Goal: Use online tool/utility: Utilize a website feature to perform a specific function

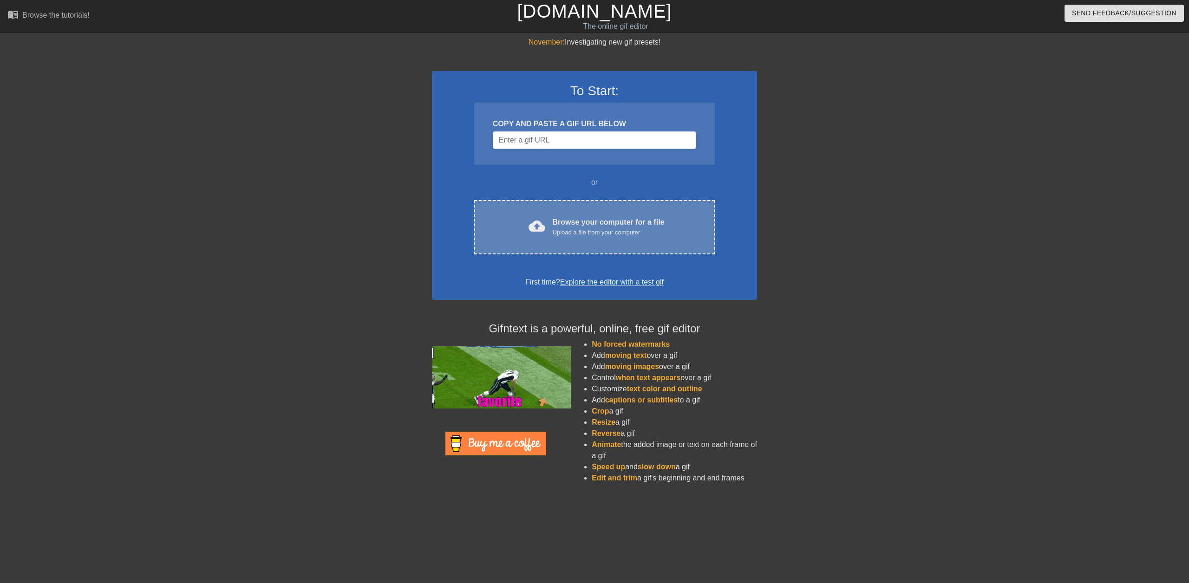
click at [523, 224] on div "cloud_upload Browse your computer for a file Upload a file from your computer" at bounding box center [595, 227] width 202 height 21
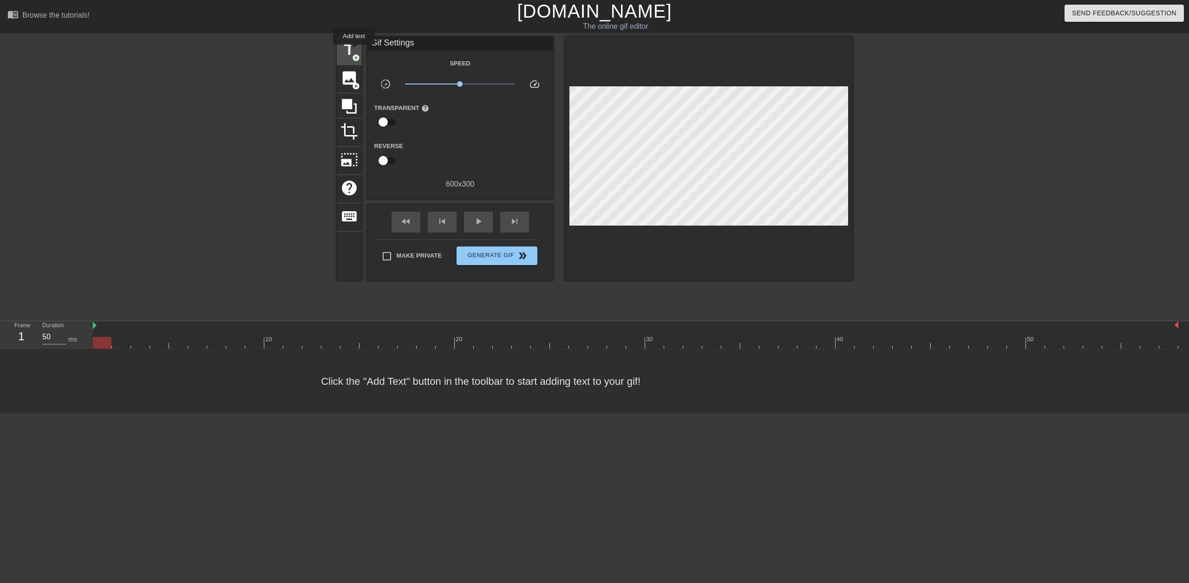
click at [354, 51] on span "title" at bounding box center [349, 50] width 18 height 18
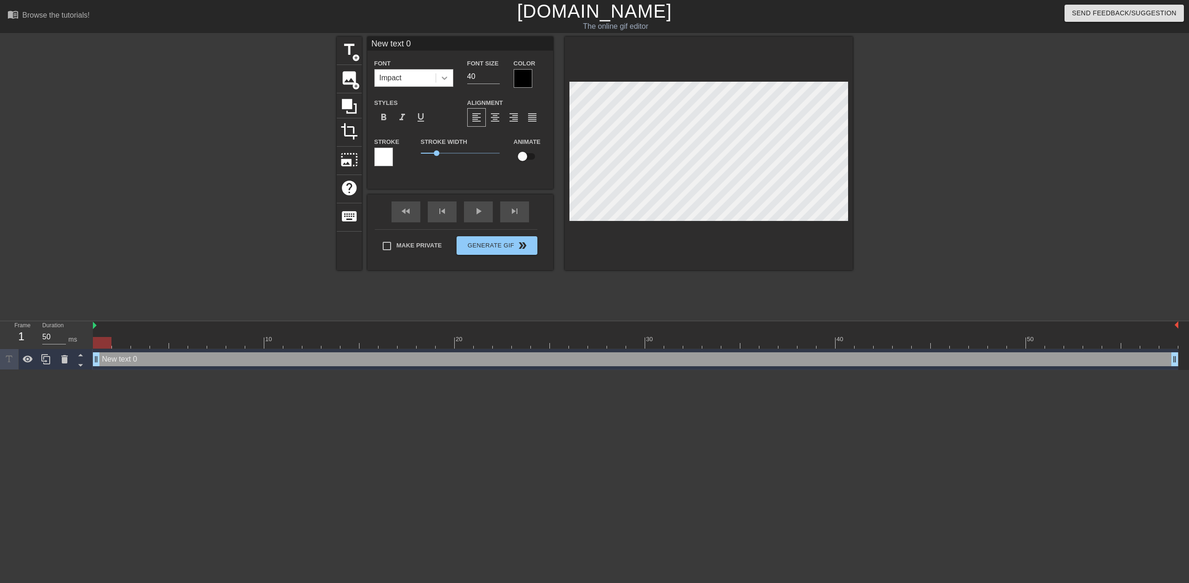
click at [439, 80] on div at bounding box center [444, 78] width 17 height 17
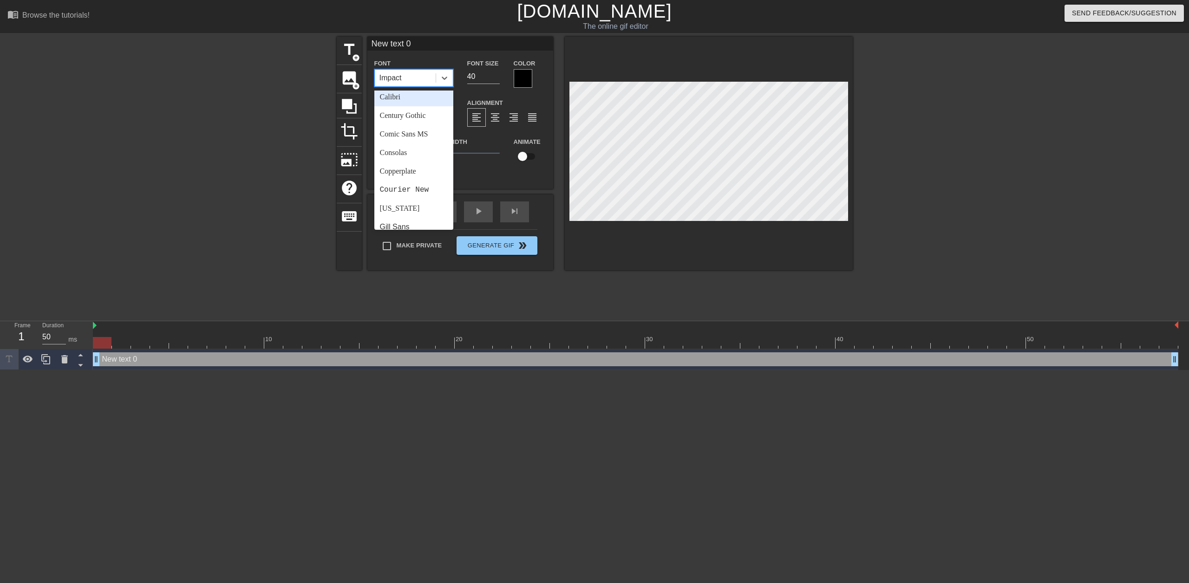
scroll to position [93, 0]
click at [422, 121] on div "Comic Sans MS" at bounding box center [413, 120] width 79 height 19
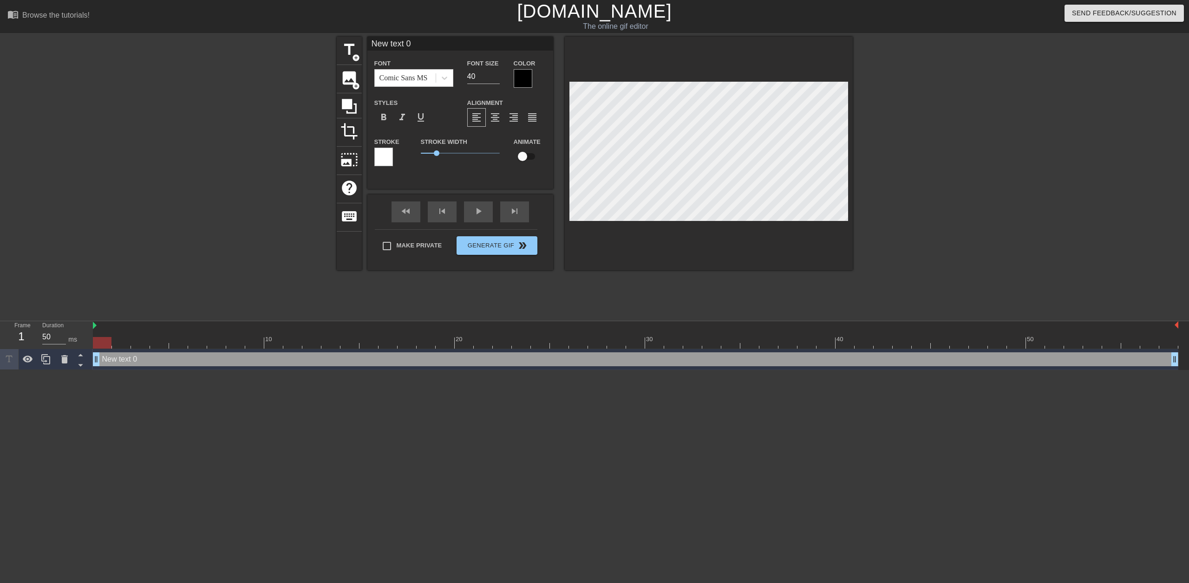
scroll to position [1, 3]
type input "New text"
type textarea "New text"
type input "New text"
type textarea "New text"
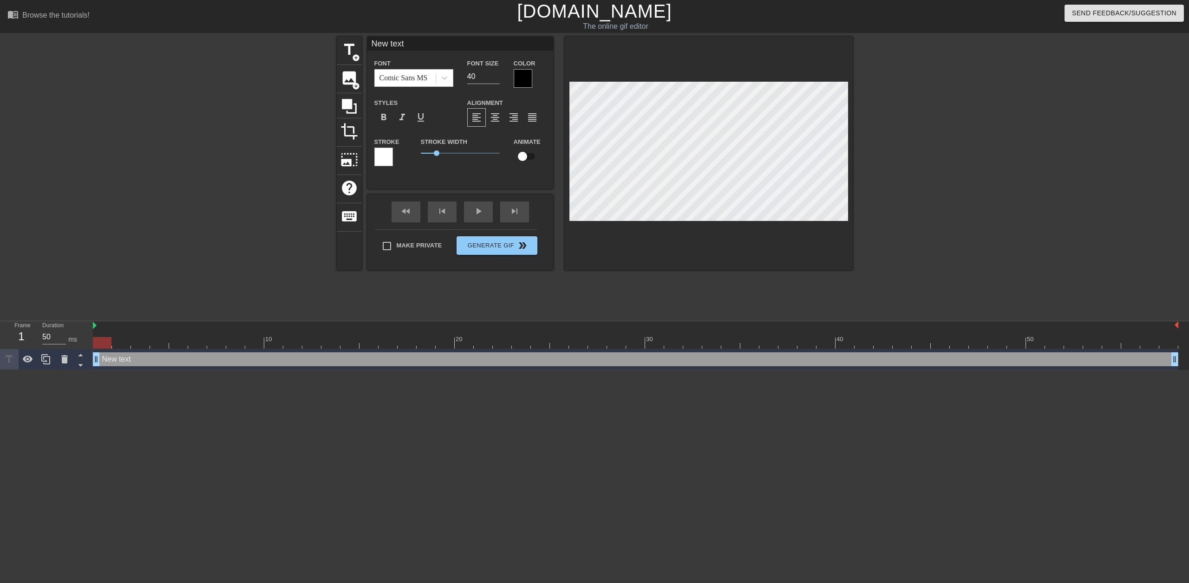
type input "New tex"
type textarea "New tex"
type input "New te"
type textarea "New te"
type input "New t"
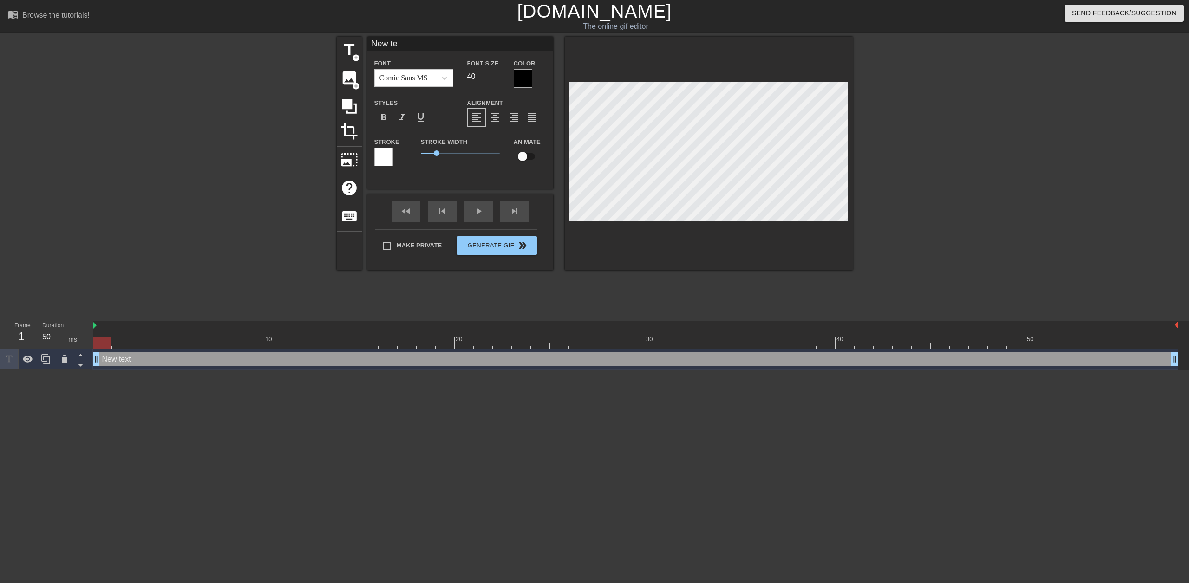
type textarea "New t"
type input "New"
type textarea "New"
type input "New"
type textarea "New"
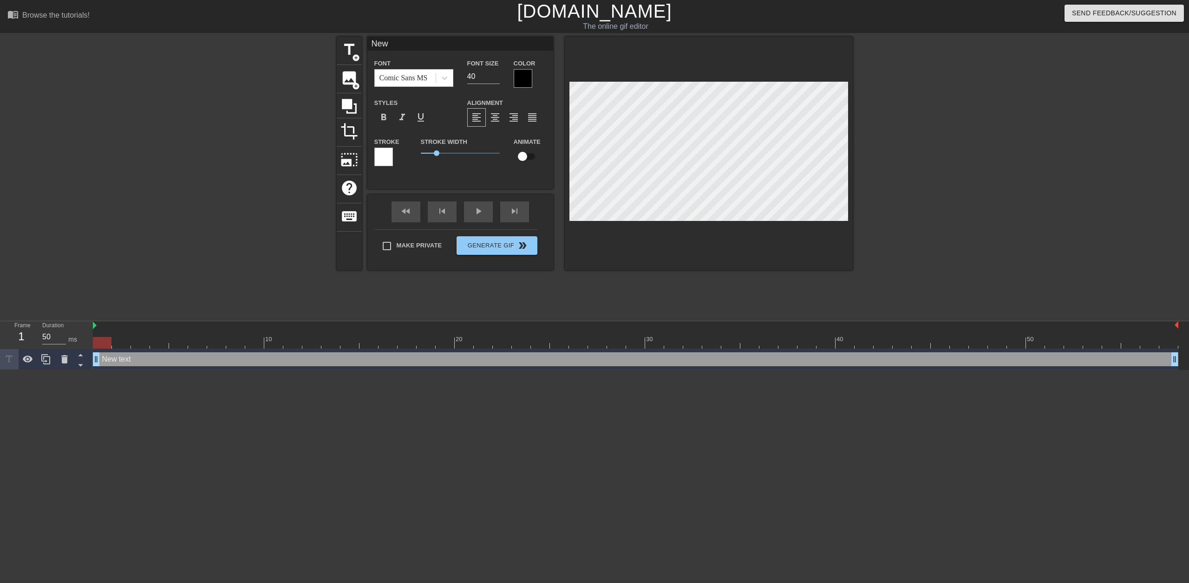
type input "Ne"
type textarea "Ne"
type input "N"
type textarea "N"
type input "J"
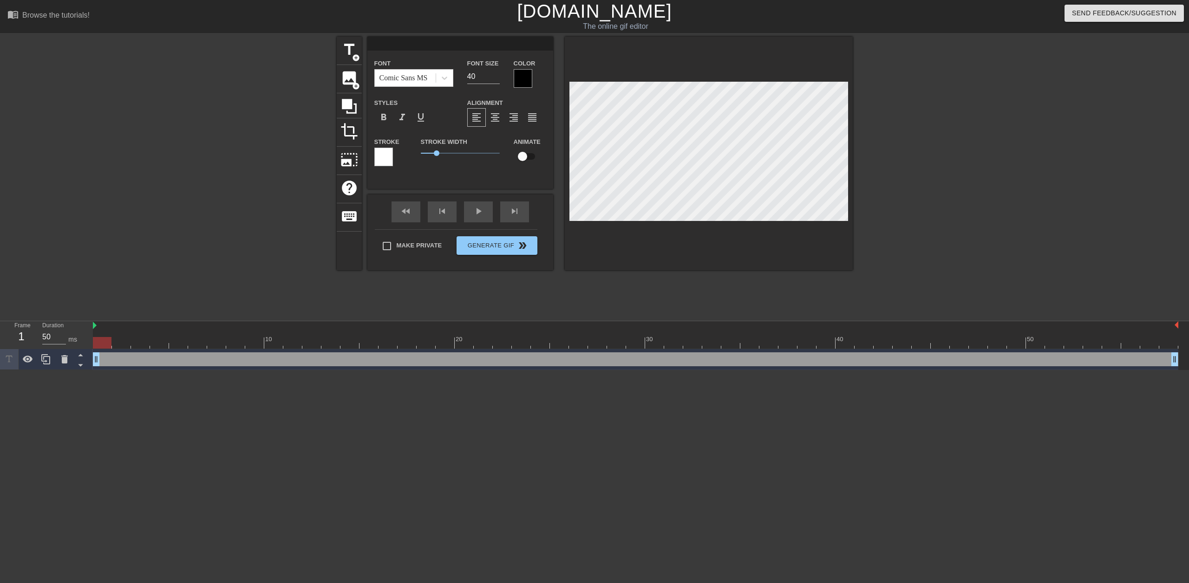
type textarea "J"
type input "[PERSON_NAME]"
type textarea "[PERSON_NAME]"
type input "JOH"
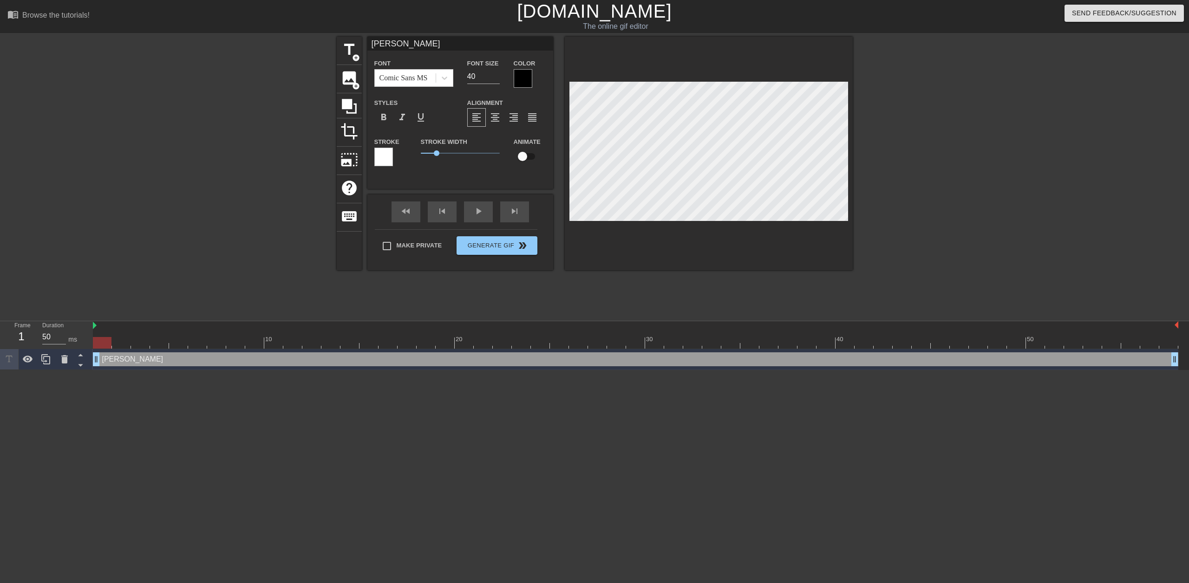
type textarea "JOH"
type input "[PERSON_NAME]"
type textarea "[PERSON_NAME]"
type input "JOH"
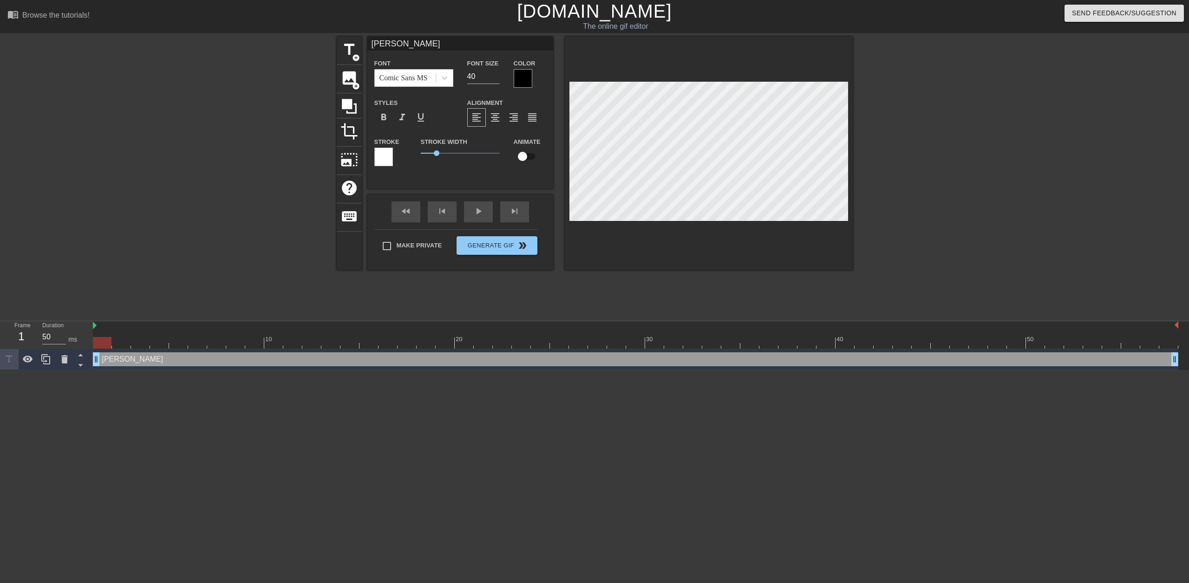
type textarea "JOH"
type input "[PERSON_NAME]"
type textarea "[PERSON_NAME]"
type input "J"
type textarea "J"
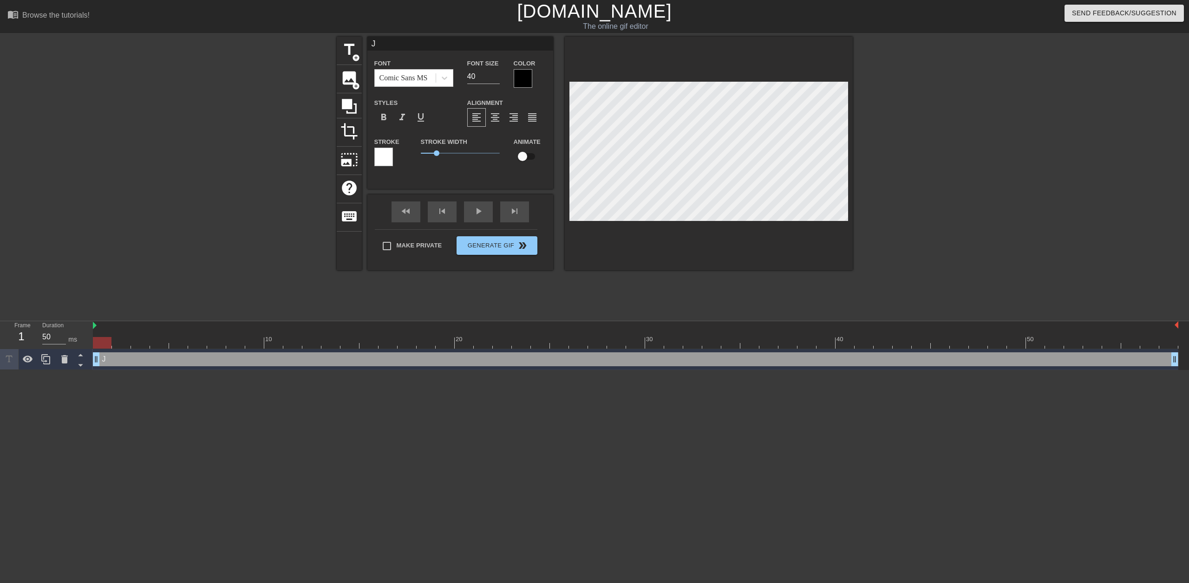
scroll to position [1, 1]
type input "Jo"
type textarea "Jo"
type input "Joh"
type textarea "Joh"
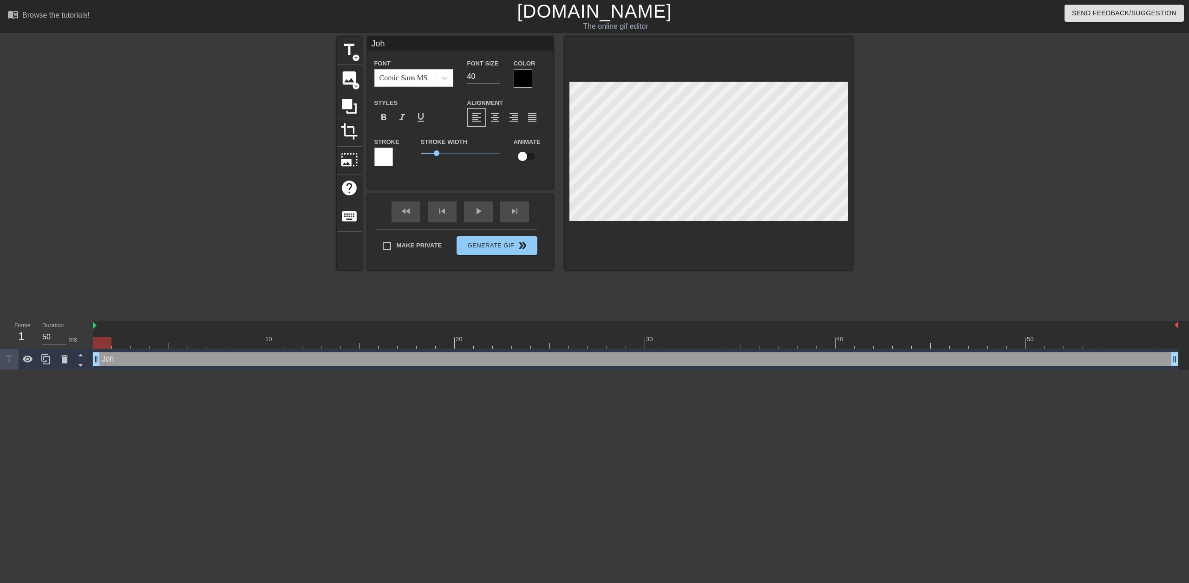
type input "John"
type textarea "John"
type input "Joh"
type textarea "Joh"
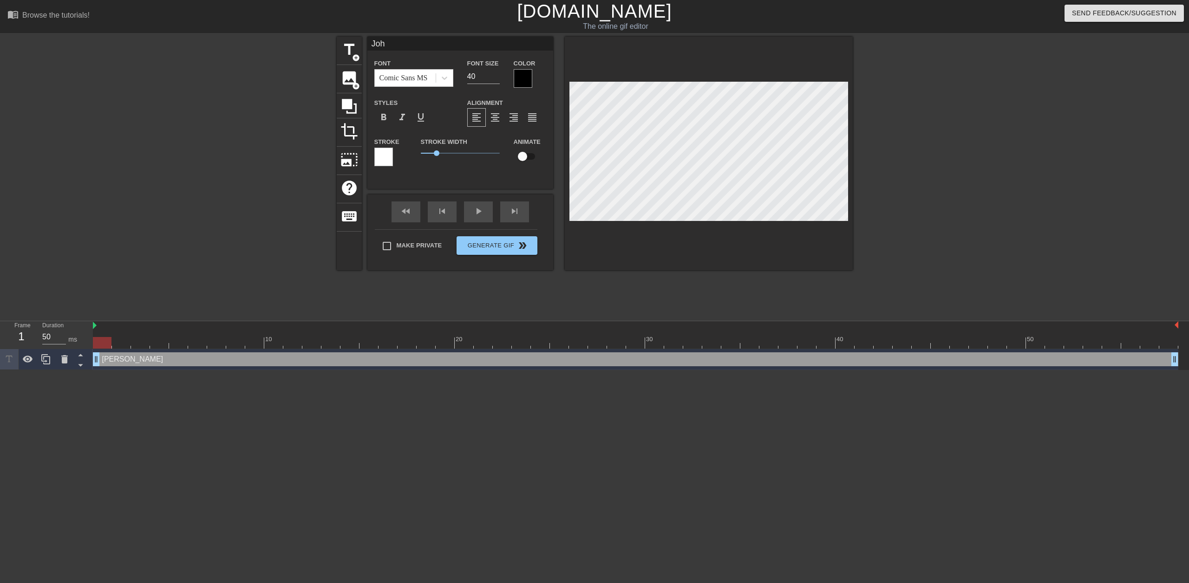
type input "Jo"
type textarea "Jo"
type input "J"
type textarea "J"
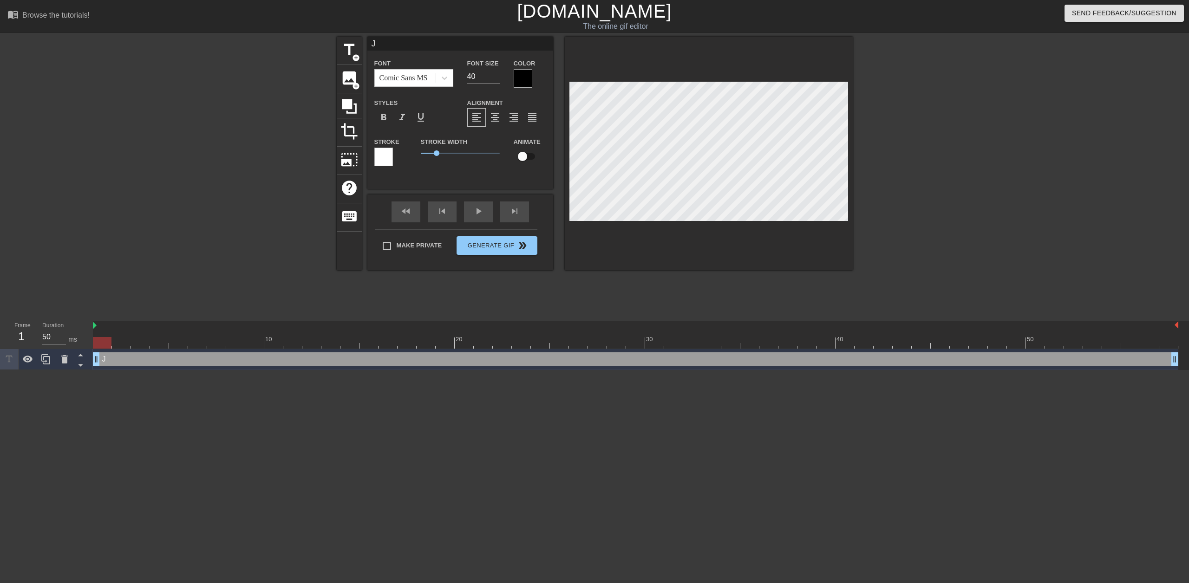
type input "Jo"
type textarea "Jo"
type input "J"
type textarea "J"
type input "[PERSON_NAME]"
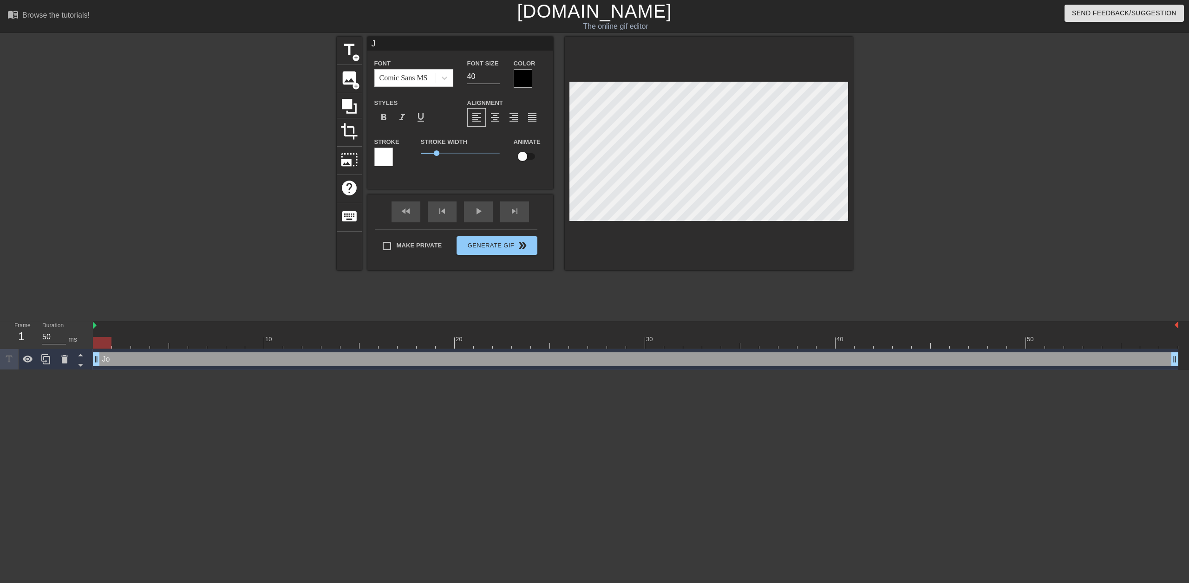
type textarea "[PERSON_NAME]"
type input "JOH"
type textarea "JOH"
type input "[PERSON_NAME]"
type textarea "[PERSON_NAME]"
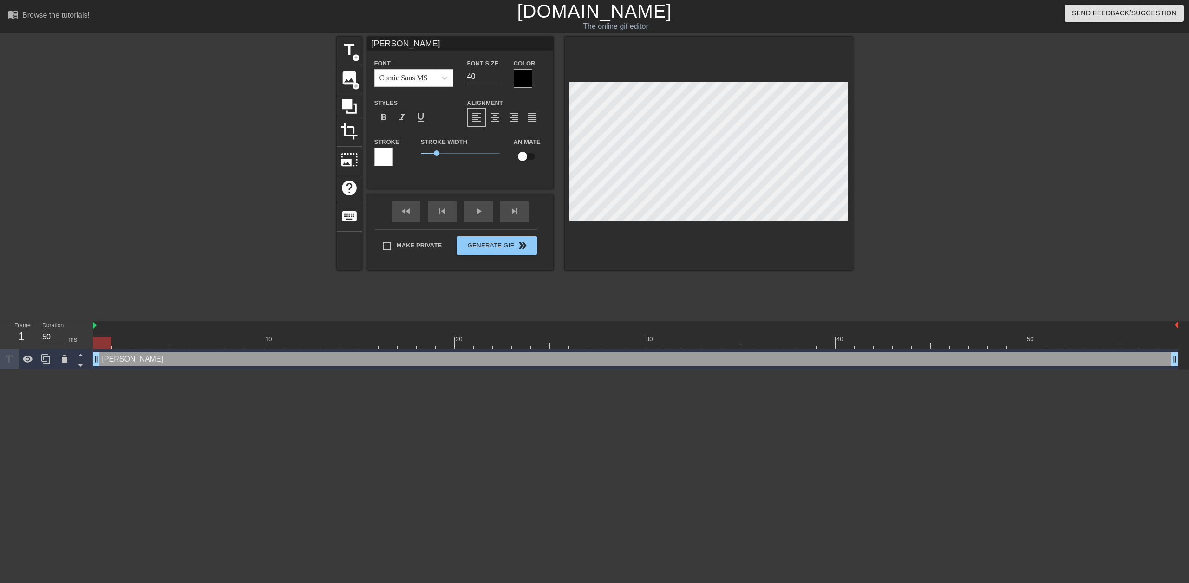
type input "JON"
type textarea "JON"
type input "[PERSON_NAME]"
type textarea "[PERSON_NAME]"
type input "J"
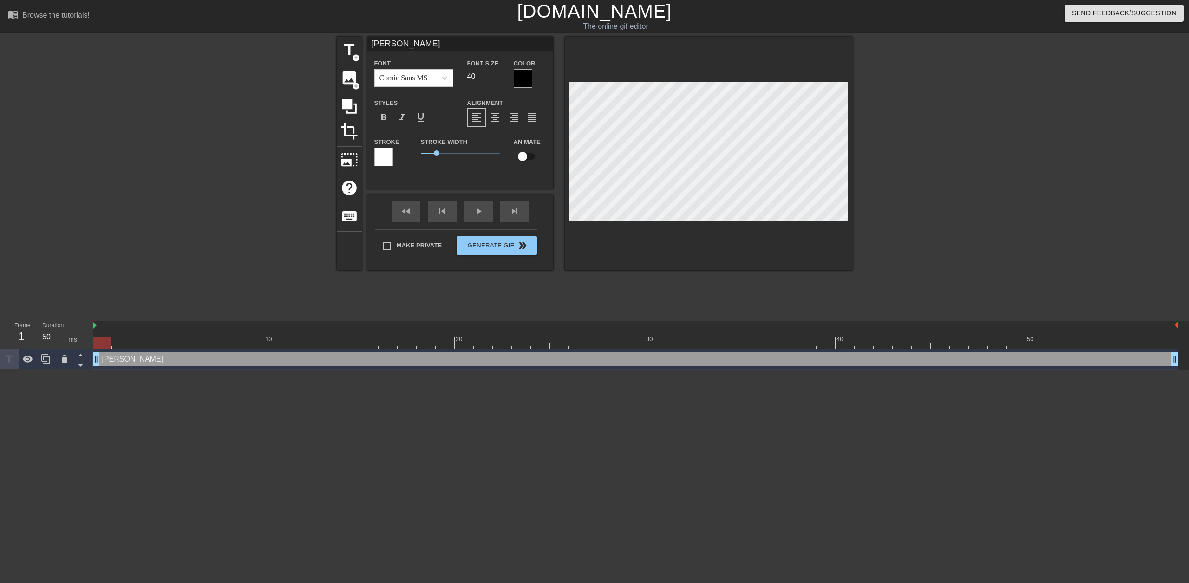
type textarea "J"
click at [385, 112] on span "format_bold" at bounding box center [383, 117] width 11 height 11
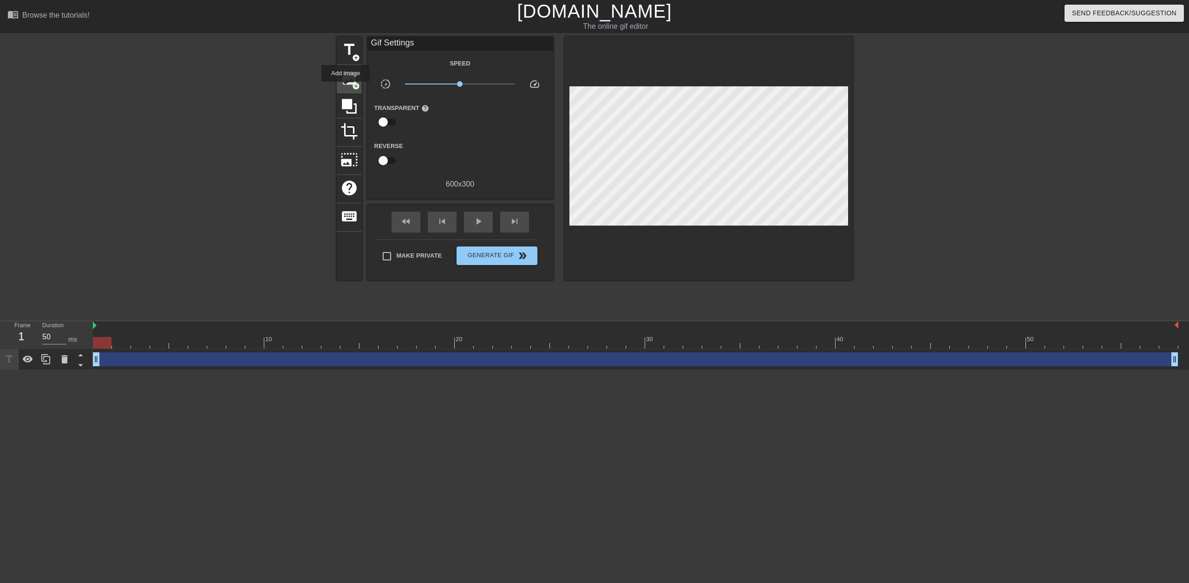
click at [345, 88] on div "image add_circle" at bounding box center [349, 79] width 25 height 28
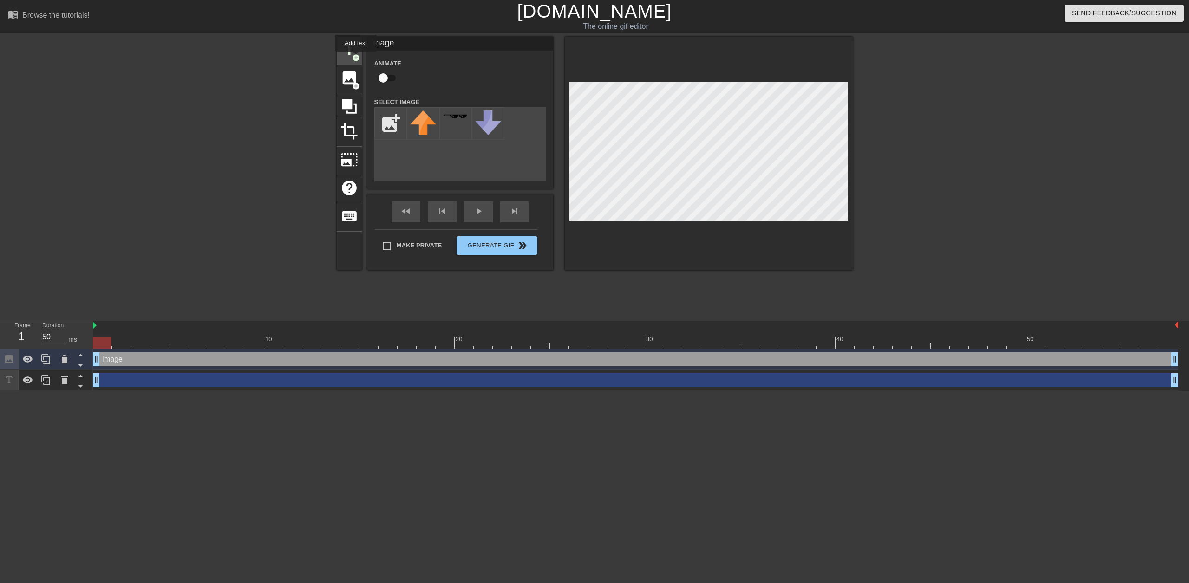
click at [356, 58] on span "add_circle" at bounding box center [356, 58] width 8 height 8
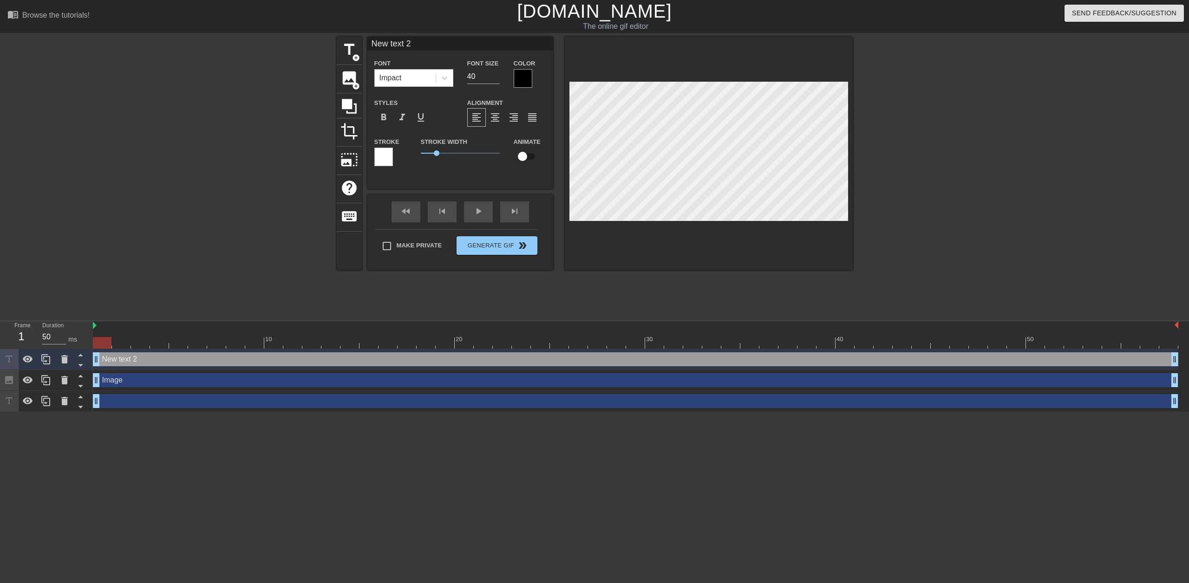
scroll to position [1, 3]
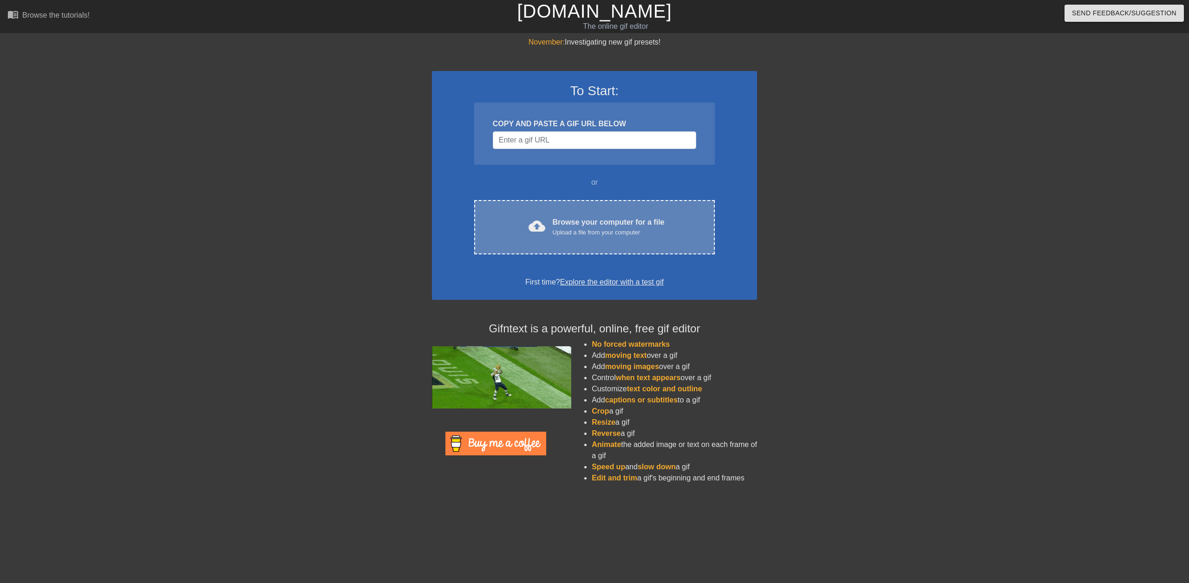
click at [537, 221] on span "cloud_upload" at bounding box center [537, 226] width 17 height 17
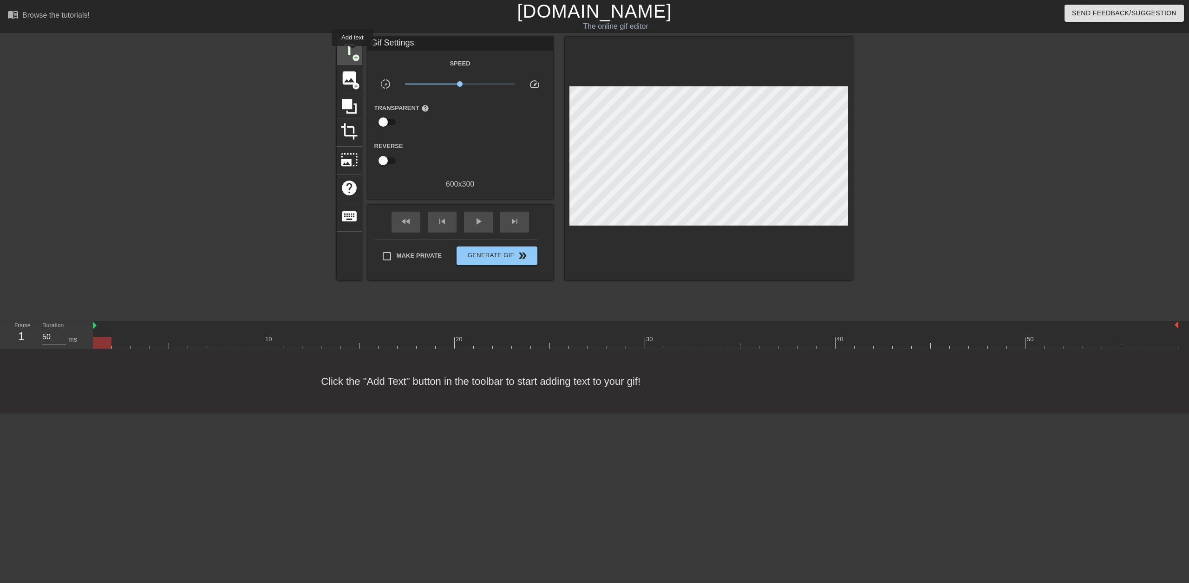
click at [353, 52] on span "title" at bounding box center [349, 50] width 18 height 18
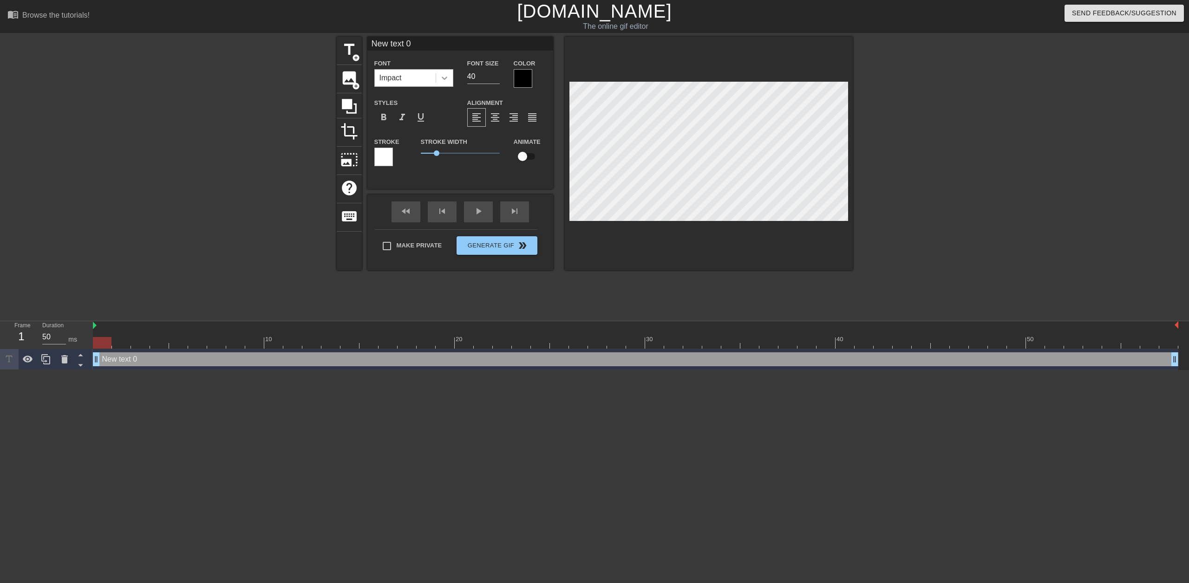
click at [450, 80] on div at bounding box center [444, 78] width 17 height 17
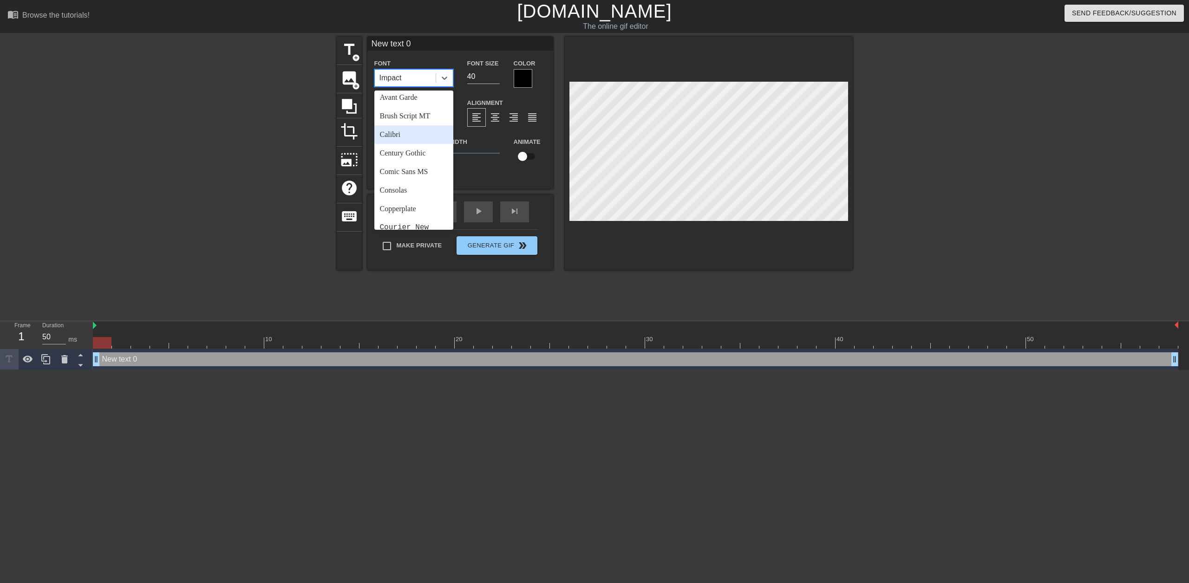
scroll to position [46, 0]
click at [421, 166] on div "Comic Sans MS" at bounding box center [413, 166] width 79 height 19
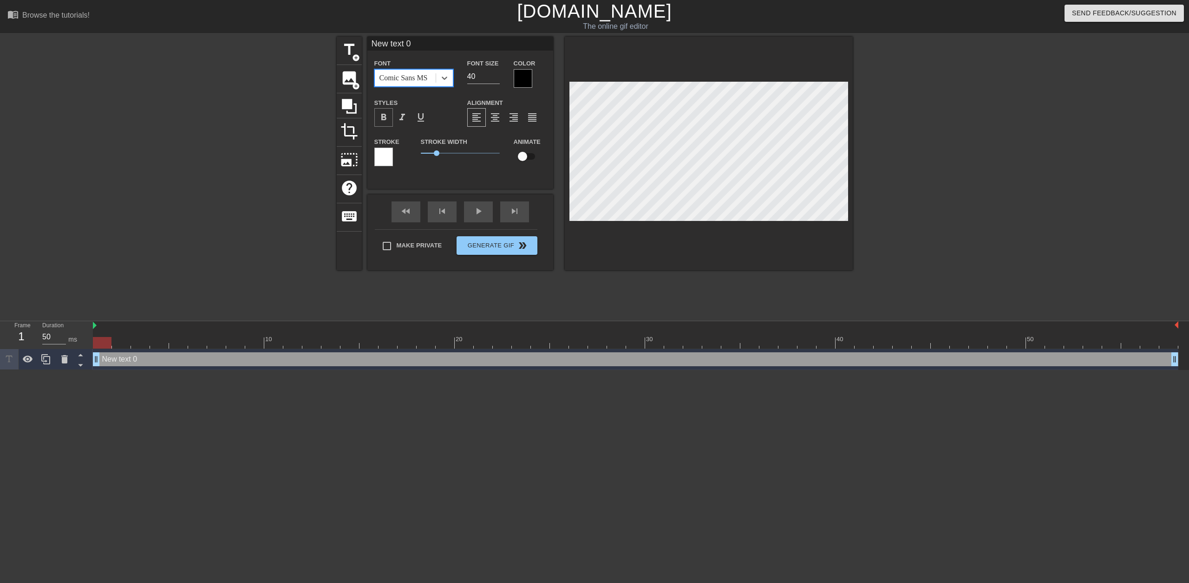
click at [380, 121] on span "format_bold" at bounding box center [383, 117] width 11 height 11
type input "New text"
type textarea "New text"
type input "New text"
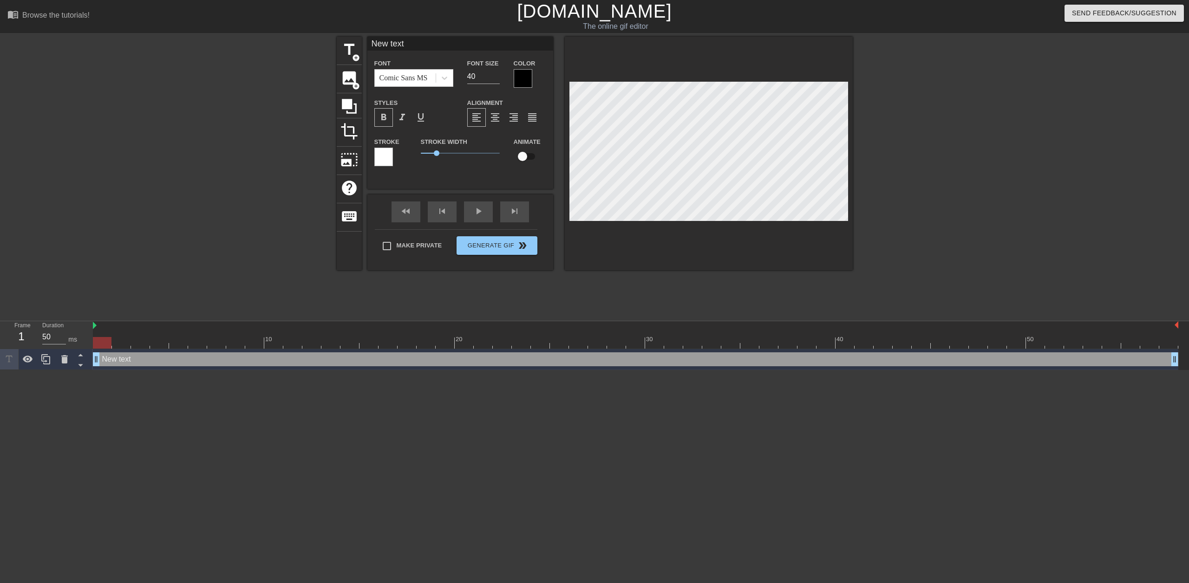
type textarea "New text"
type input "New tex"
type textarea "New tex"
type input "New te"
type textarea "New te"
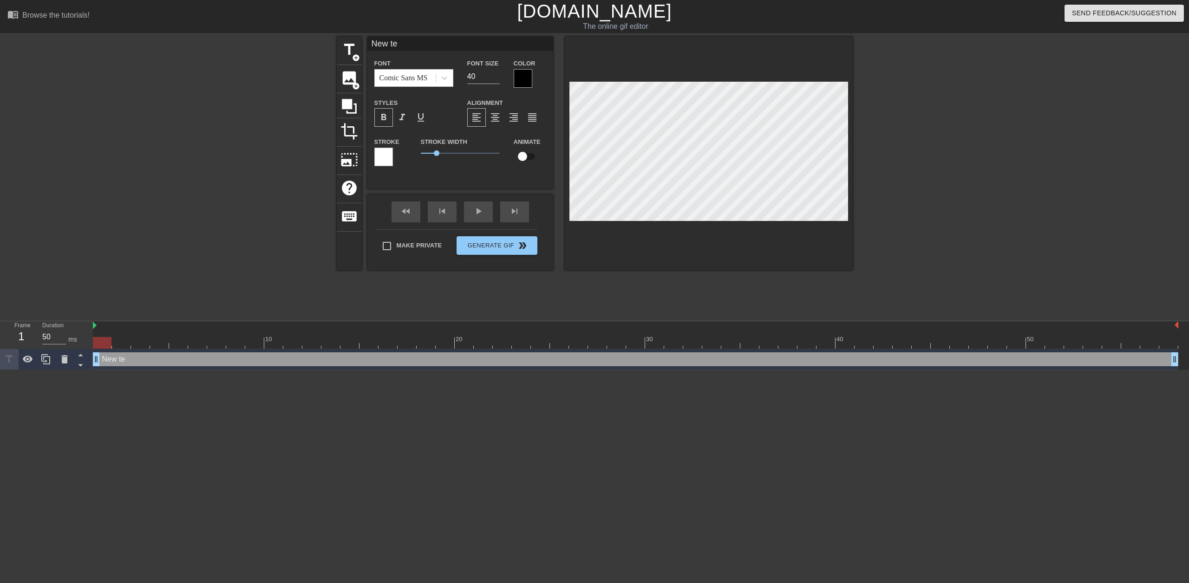
type input "New t"
type textarea "New t"
type input "New"
type textarea "New"
type input "New"
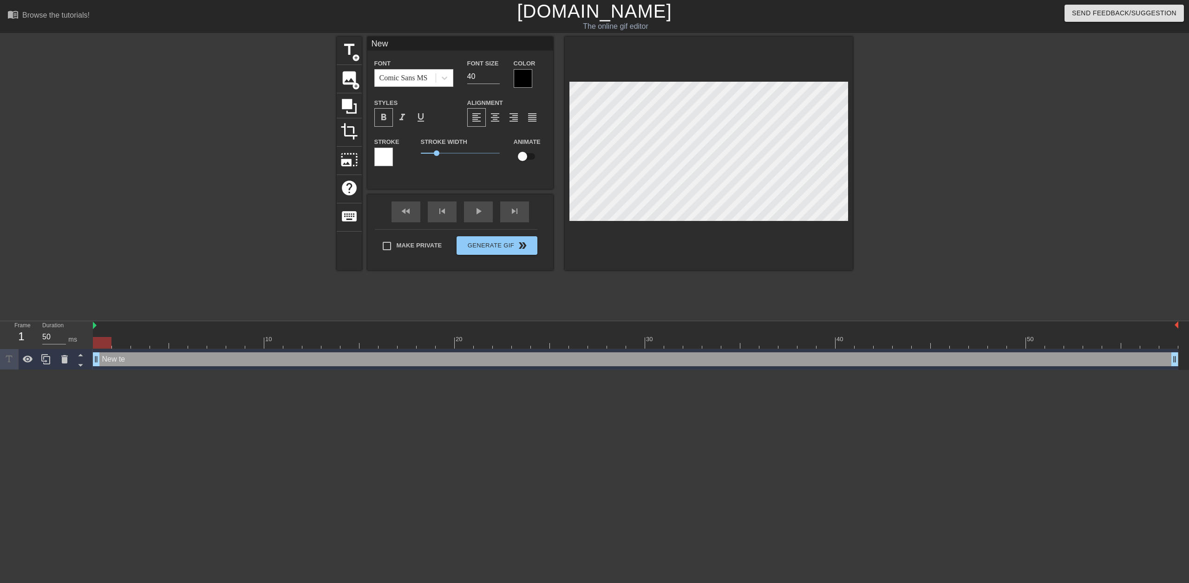
type textarea "New"
type input "Ne"
type textarea "Ne"
type input "N"
type textarea "N"
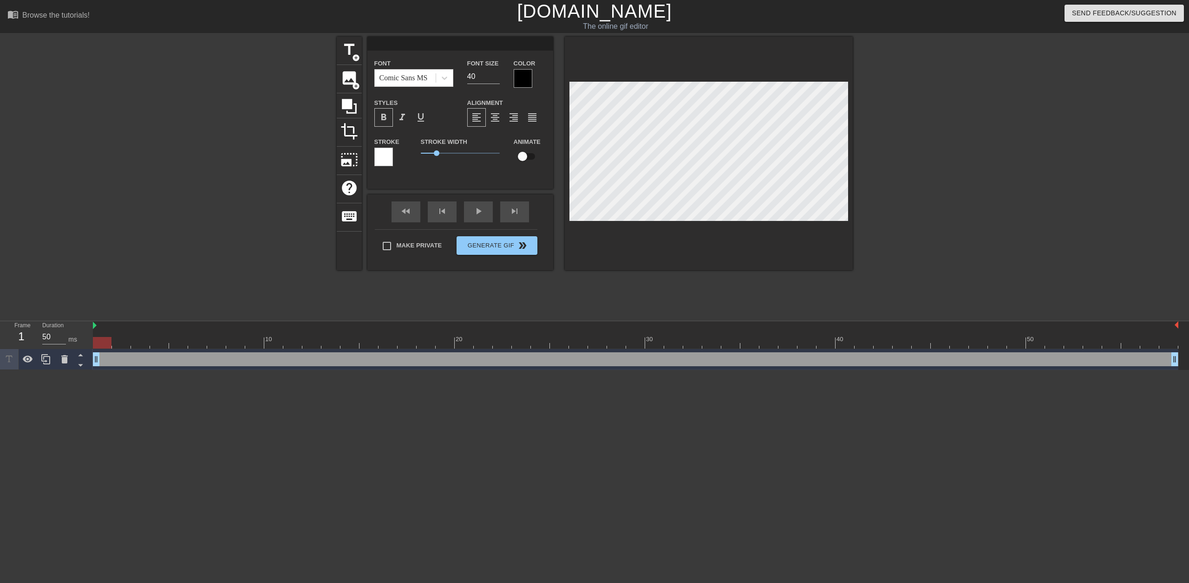
type input "j"
type textarea "j"
type input "jo"
type textarea "jo"
type input "j"
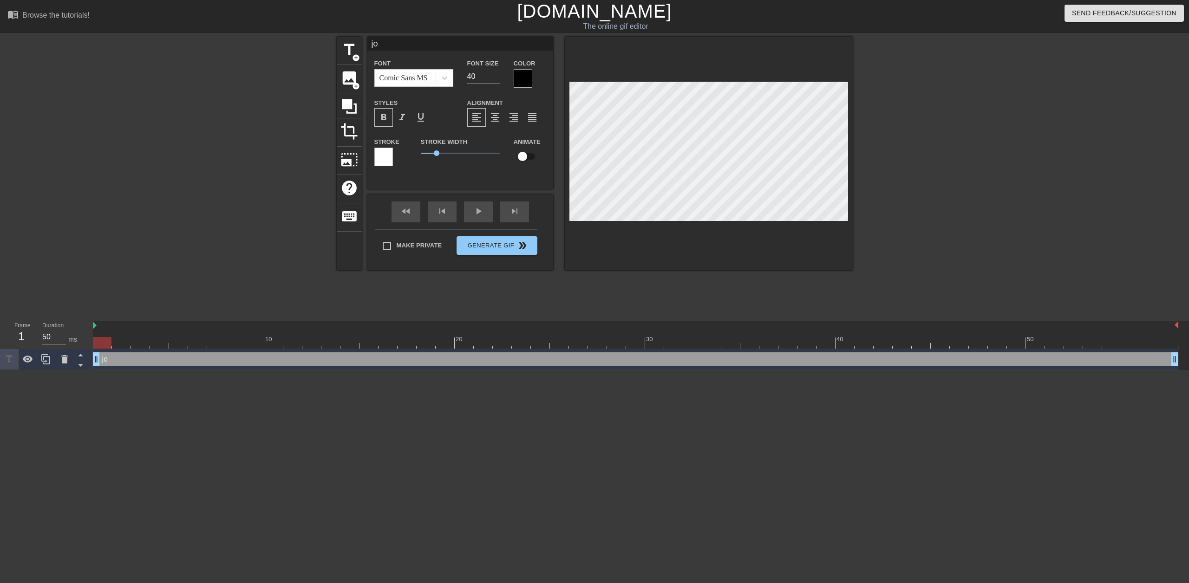
type textarea "j"
type input "J"
type textarea "J"
type input "[PERSON_NAME]"
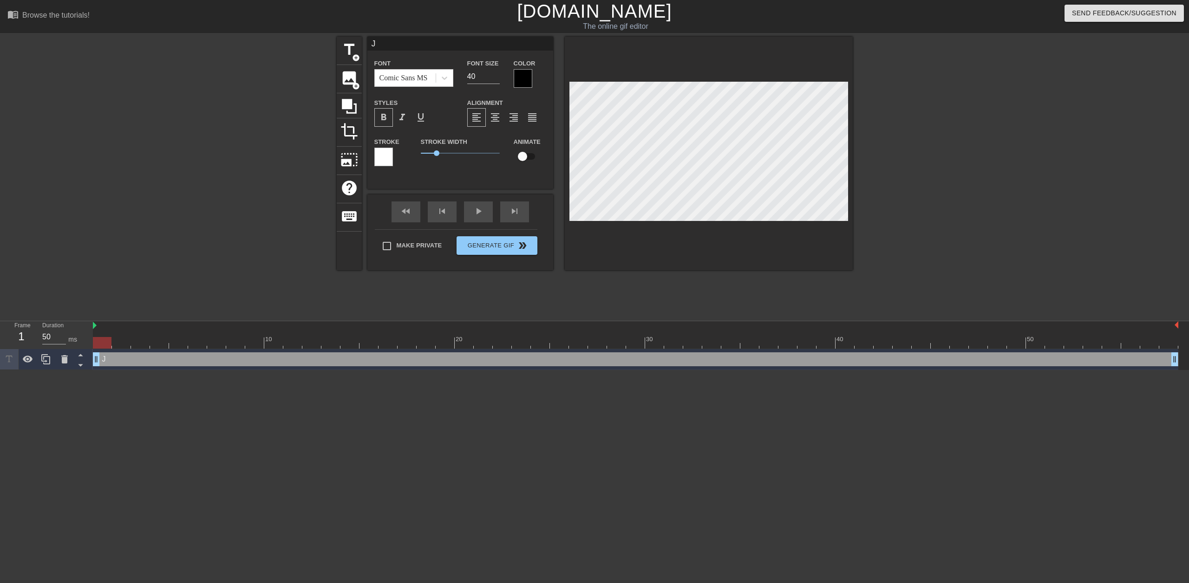
type textarea "[PERSON_NAME]"
type input "JOH"
type textarea "JOH"
type input "[PERSON_NAME]"
type textarea "[PERSON_NAME]"
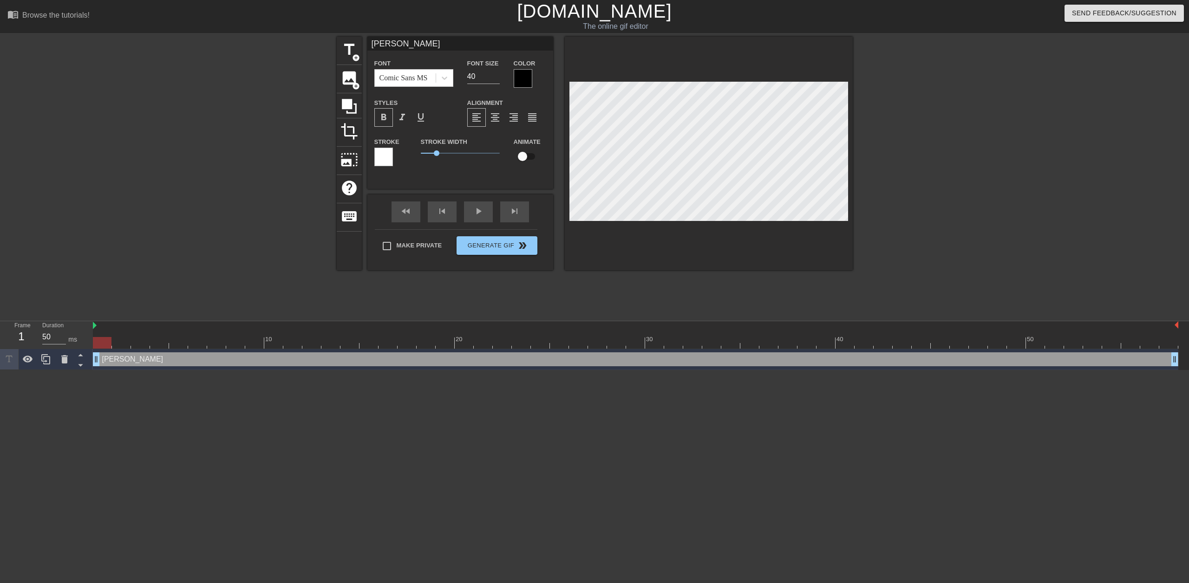
type input "[PERSON_NAME]"
type textarea "[PERSON_NAME]"
type input "[PERSON_NAME]"
type textarea "[PERSON_NAME]"
type input "[PERSON_NAME]"
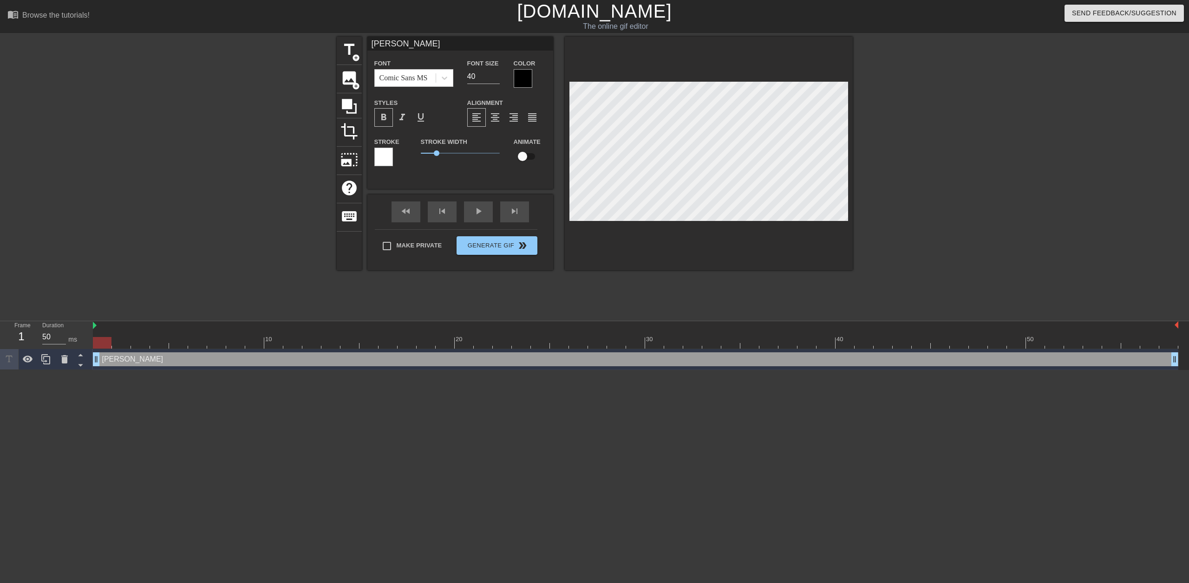
type textarea "[PERSON_NAME]"
type input "[PERSON_NAME]"
type textarea "[PERSON_NAME]"
type input "[PERSON_NAME]"
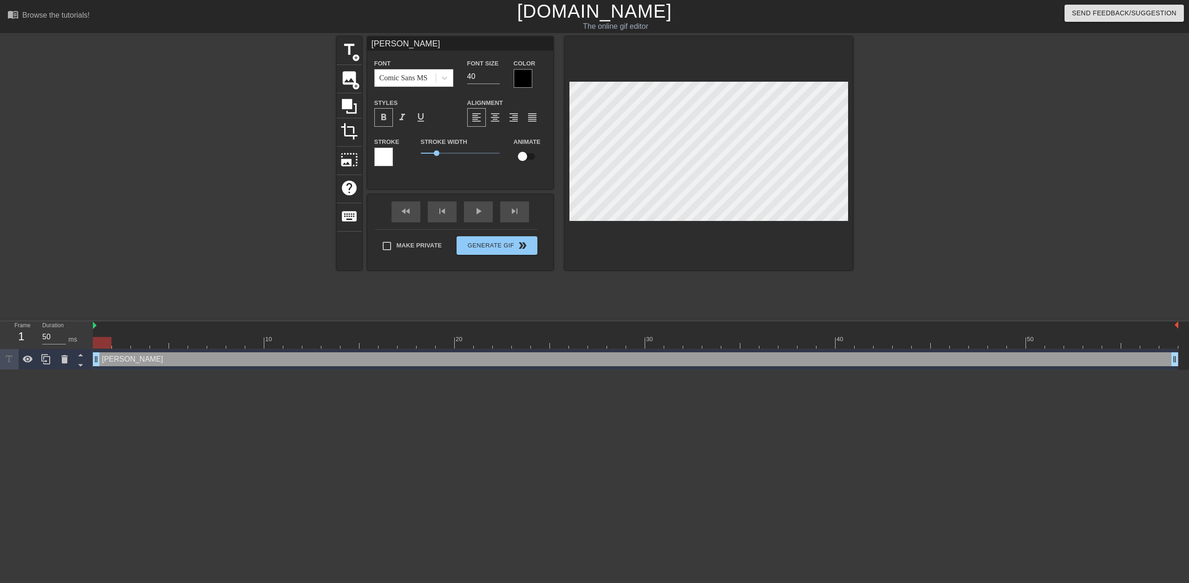
type textarea "[PERSON_NAME]"
type input "[PERSON_NAME]"
type textarea "[PERSON_NAME]"
click at [498, 78] on input "39" at bounding box center [483, 76] width 33 height 15
click at [498, 78] on input "38" at bounding box center [483, 76] width 33 height 15
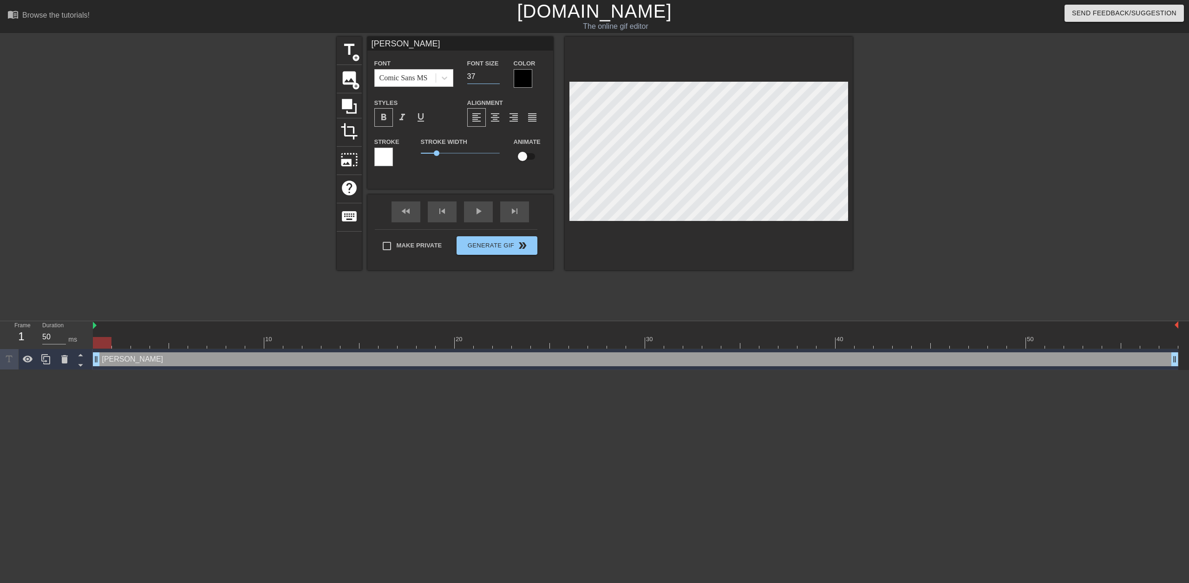
click at [498, 78] on input "37" at bounding box center [483, 76] width 33 height 15
click at [498, 78] on input "36" at bounding box center [483, 76] width 33 height 15
click at [498, 78] on input "35" at bounding box center [483, 76] width 33 height 15
click at [498, 78] on input "34" at bounding box center [483, 76] width 33 height 15
click at [498, 78] on input "33" at bounding box center [483, 76] width 33 height 15
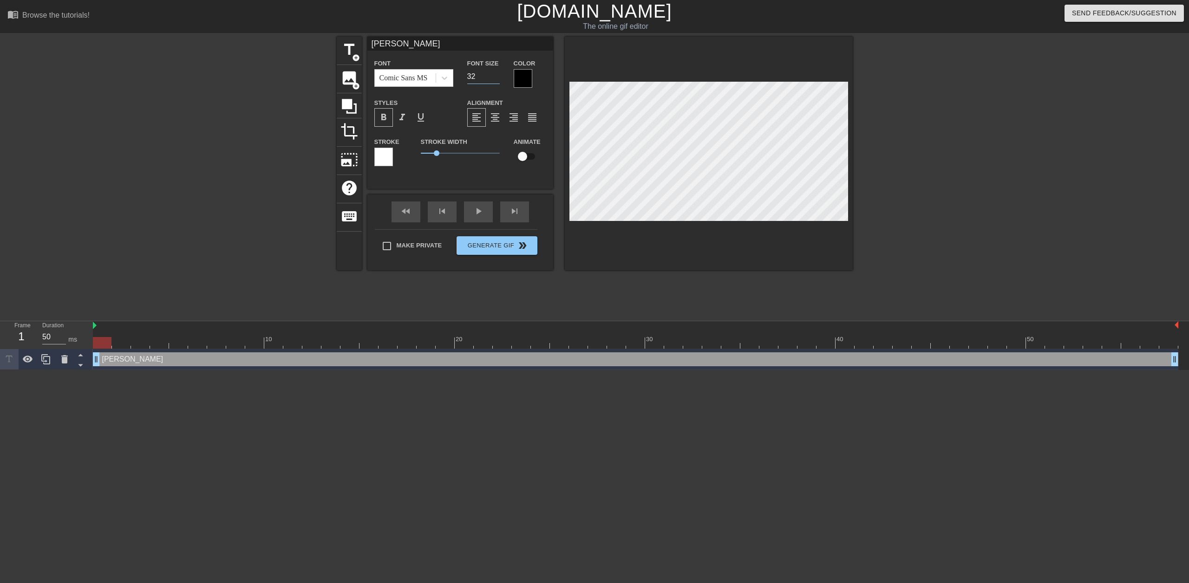
click at [497, 78] on input "32" at bounding box center [483, 76] width 33 height 15
click at [497, 78] on input "31" at bounding box center [483, 76] width 33 height 15
click at [497, 78] on input "30" at bounding box center [483, 76] width 33 height 15
click at [497, 78] on input "29" at bounding box center [483, 76] width 33 height 15
click at [497, 78] on input "28" at bounding box center [483, 76] width 33 height 15
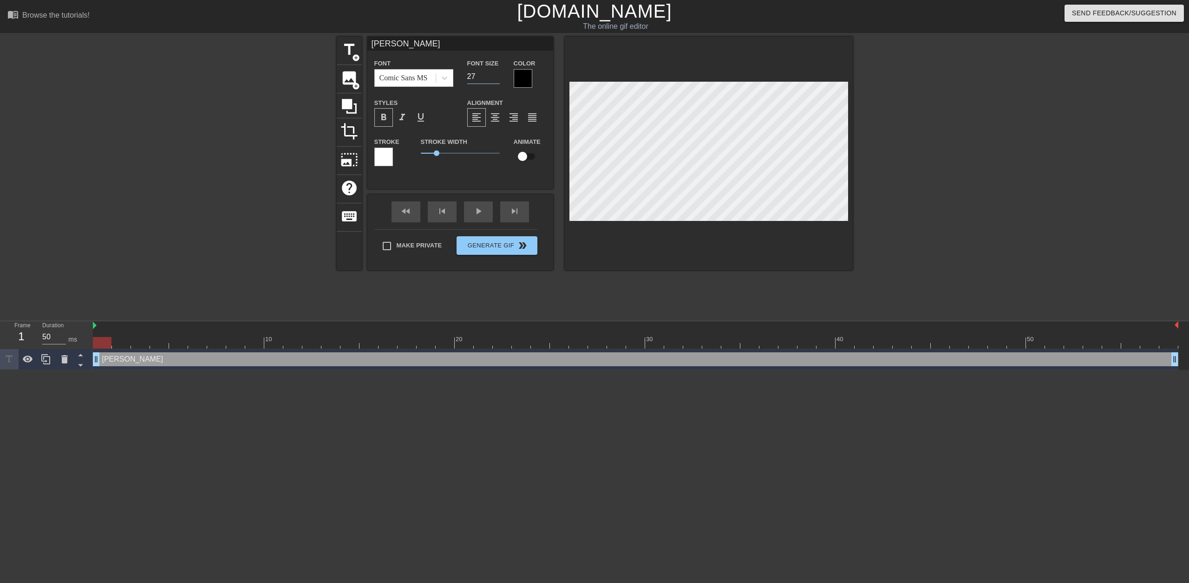
click at [497, 78] on input "27" at bounding box center [483, 76] width 33 height 15
click at [497, 78] on input "26" at bounding box center [483, 76] width 33 height 15
click at [497, 78] on input "25" at bounding box center [483, 76] width 33 height 15
click at [497, 78] on input "24" at bounding box center [483, 76] width 33 height 15
click at [497, 78] on input "23" at bounding box center [483, 76] width 33 height 15
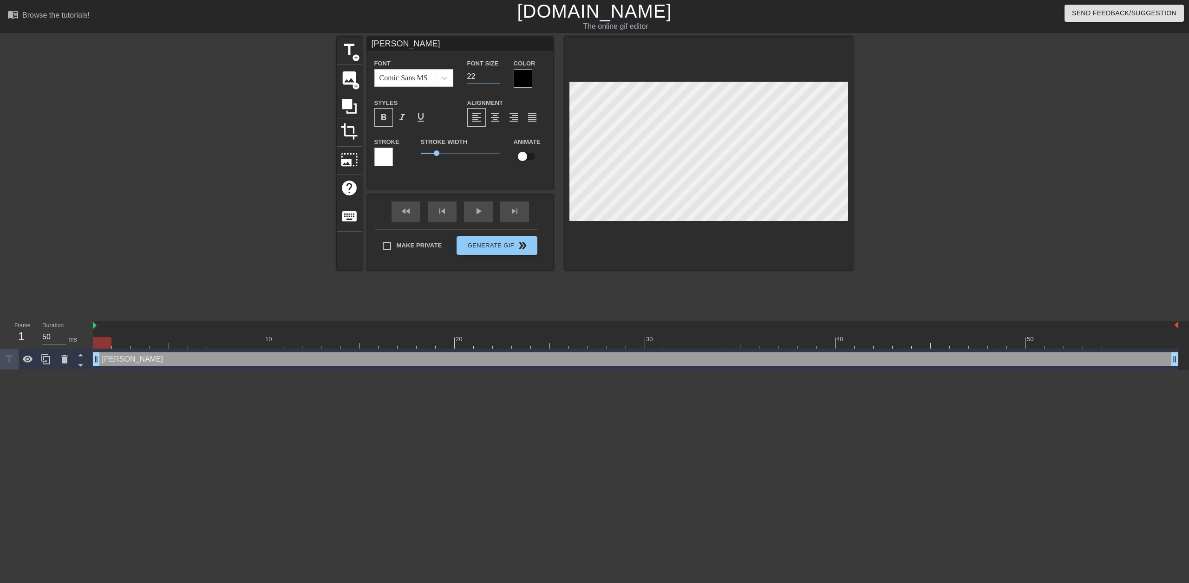
click at [497, 78] on input "22" at bounding box center [483, 76] width 33 height 15
click at [497, 78] on input "21" at bounding box center [483, 76] width 33 height 15
click at [497, 78] on input "20" at bounding box center [483, 76] width 33 height 15
click at [497, 78] on input "19" at bounding box center [483, 76] width 33 height 15
click at [497, 78] on input "18" at bounding box center [483, 76] width 33 height 15
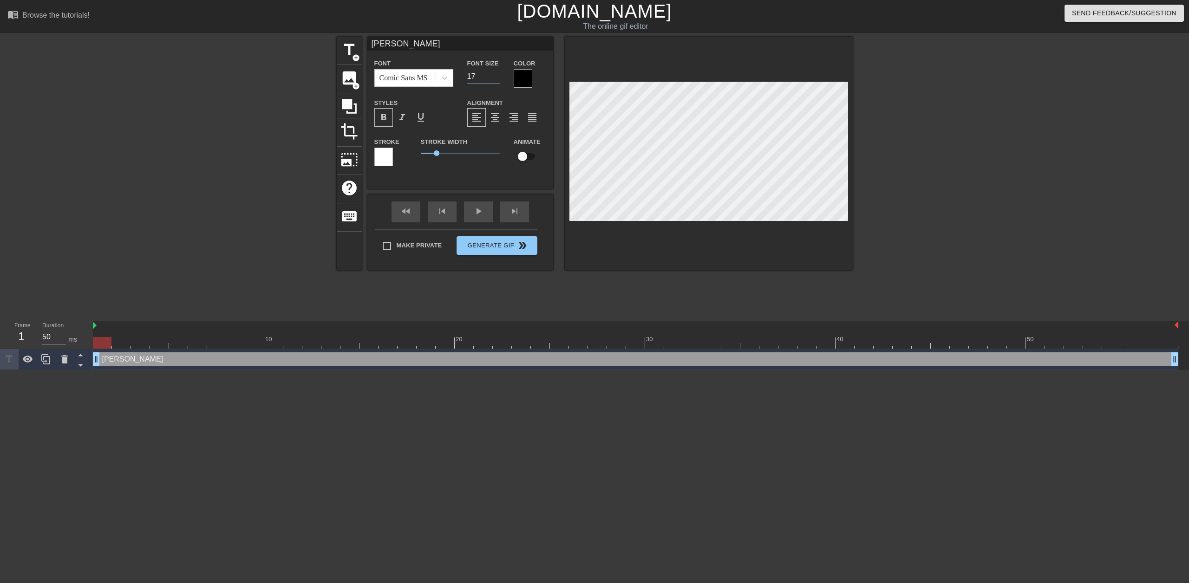
click at [497, 78] on input "17" at bounding box center [483, 76] width 33 height 15
click at [497, 78] on input "16" at bounding box center [483, 76] width 33 height 15
click at [497, 78] on input "15" at bounding box center [483, 76] width 33 height 15
click at [497, 78] on input "14" at bounding box center [483, 76] width 33 height 15
click at [496, 75] on input "15" at bounding box center [483, 76] width 33 height 15
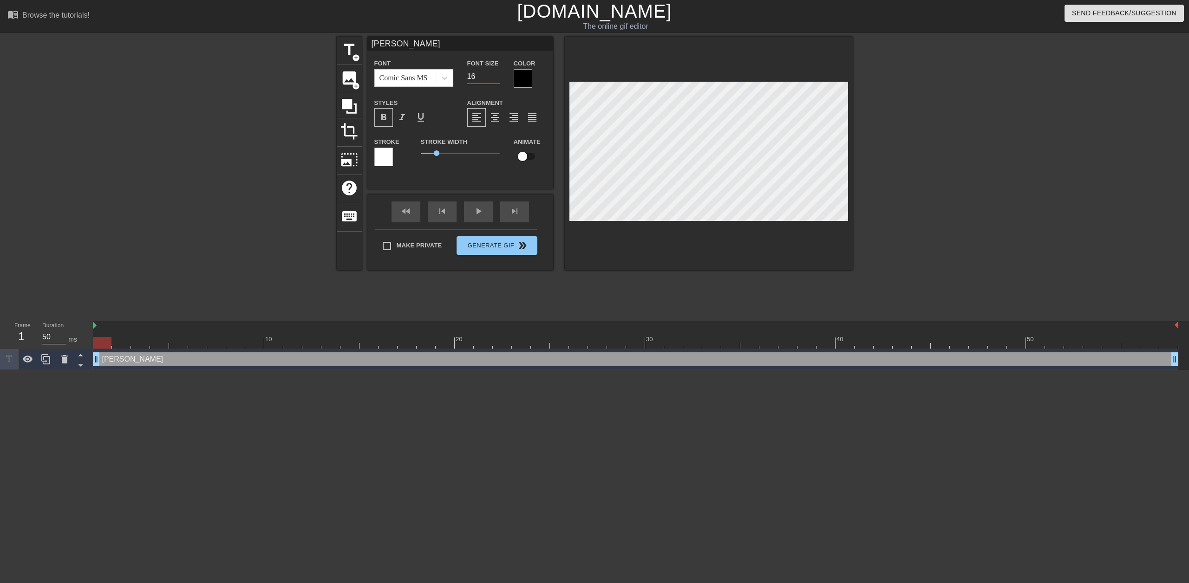
click at [496, 75] on input "16" at bounding box center [483, 76] width 33 height 15
click at [496, 75] on input "17" at bounding box center [483, 76] width 33 height 15
click at [496, 75] on input "18" at bounding box center [483, 76] width 33 height 15
click at [496, 75] on input "19" at bounding box center [483, 76] width 33 height 15
click at [496, 75] on input "20" at bounding box center [483, 76] width 33 height 15
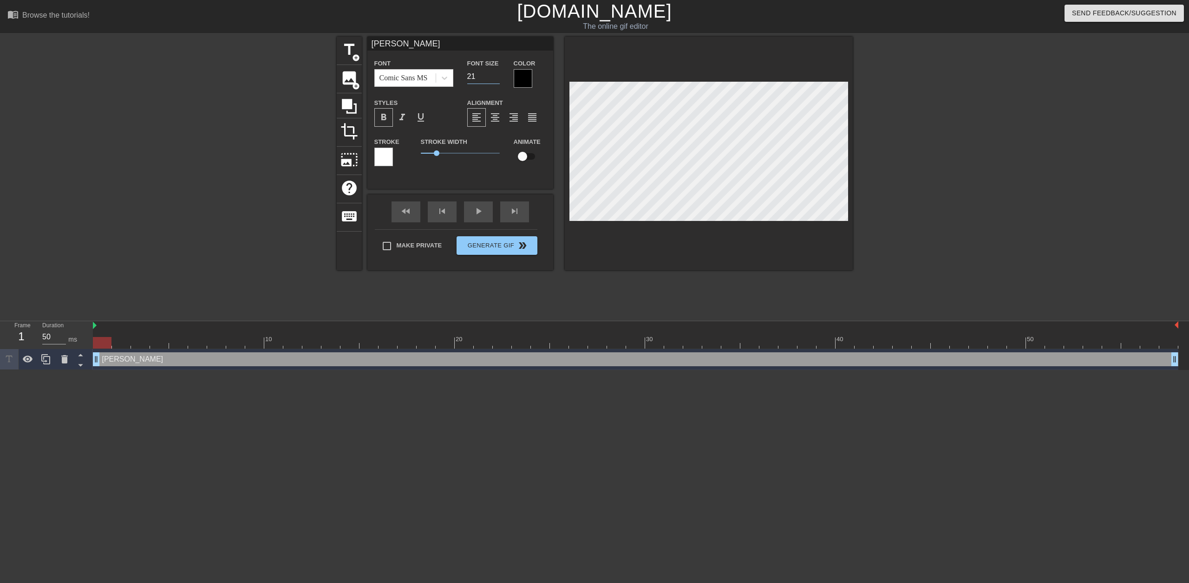
click at [496, 75] on input "21" at bounding box center [483, 76] width 33 height 15
click at [496, 75] on input "22" at bounding box center [483, 76] width 33 height 15
click at [496, 75] on input "23" at bounding box center [483, 76] width 33 height 15
click at [496, 75] on input "24" at bounding box center [483, 76] width 33 height 15
click at [496, 75] on input "25" at bounding box center [483, 76] width 33 height 15
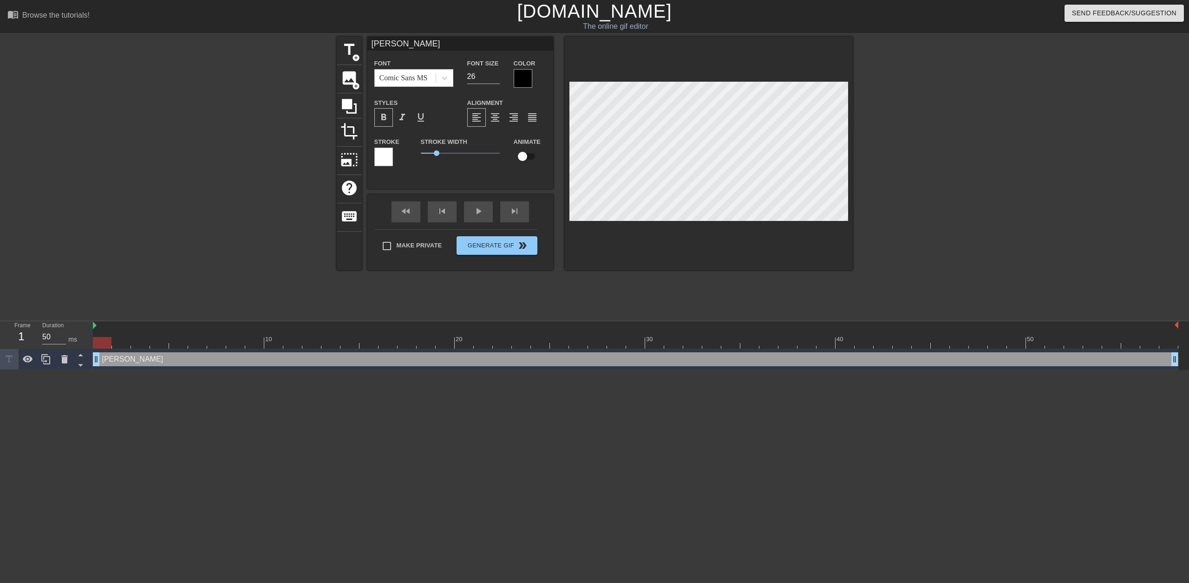
click at [496, 75] on input "26" at bounding box center [483, 76] width 33 height 15
click at [496, 75] on input "27" at bounding box center [483, 76] width 33 height 15
click at [496, 75] on input "28" at bounding box center [483, 76] width 33 height 15
type input "29"
click at [496, 75] on input "29" at bounding box center [483, 76] width 33 height 15
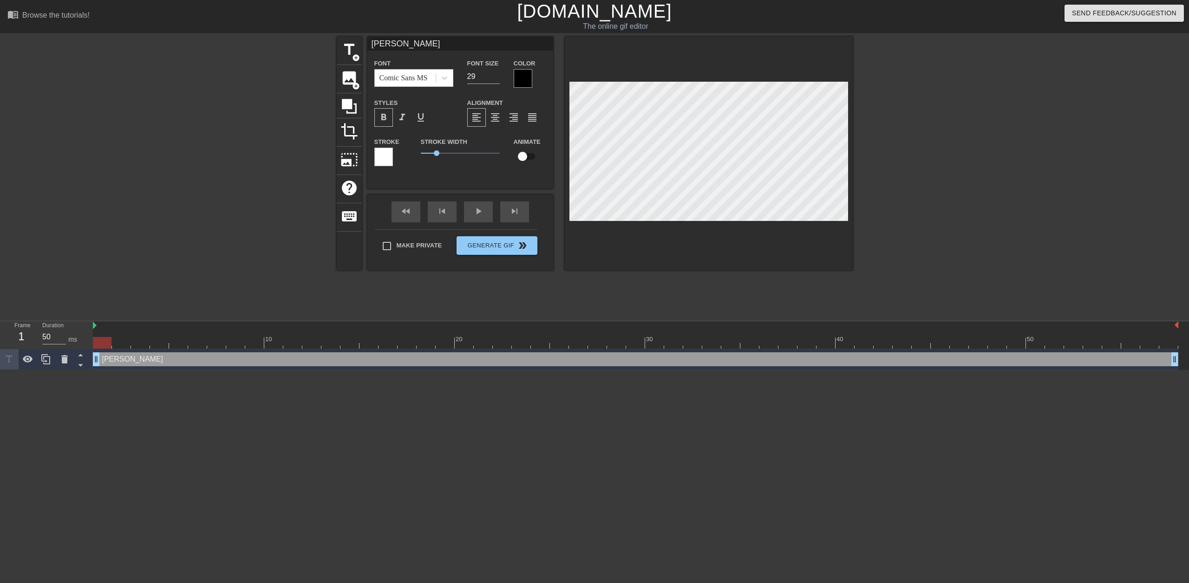
click at [522, 74] on div at bounding box center [523, 78] width 19 height 19
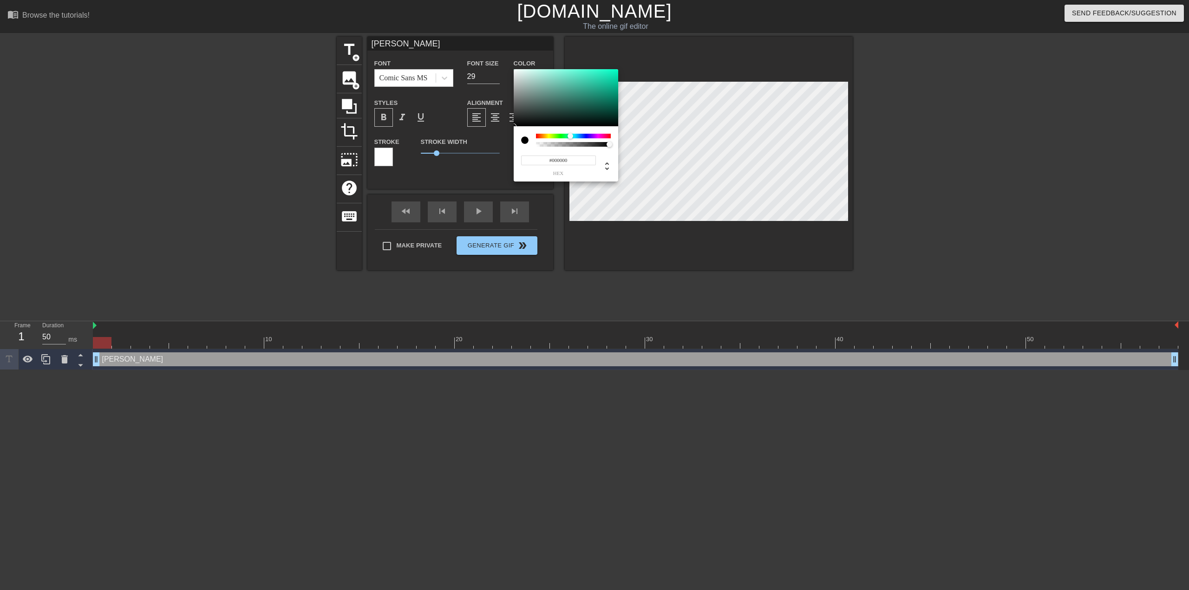
drag, startPoint x: 560, startPoint y: 134, endPoint x: 572, endPoint y: 135, distance: 12.1
click at [572, 135] on div at bounding box center [573, 136] width 75 height 5
click at [570, 135] on div at bounding box center [572, 136] width 6 height 6
drag, startPoint x: 558, startPoint y: 134, endPoint x: 533, endPoint y: 136, distance: 25.6
click at [533, 136] on div at bounding box center [566, 140] width 90 height 13
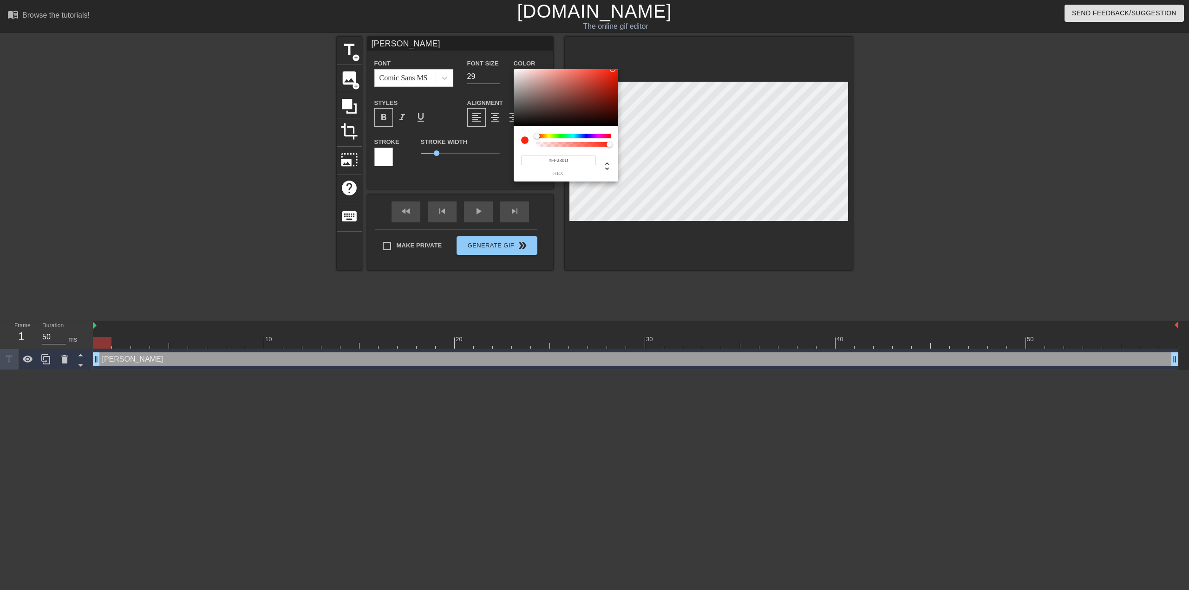
drag, startPoint x: 523, startPoint y: 86, endPoint x: 613, endPoint y: 65, distance: 92.2
click at [613, 65] on div "#FF230D hex" at bounding box center [594, 295] width 1189 height 590
type input "#200DFF"
drag, startPoint x: 579, startPoint y: 136, endPoint x: 587, endPoint y: 136, distance: 7.9
click at [587, 136] on div at bounding box center [573, 136] width 75 height 5
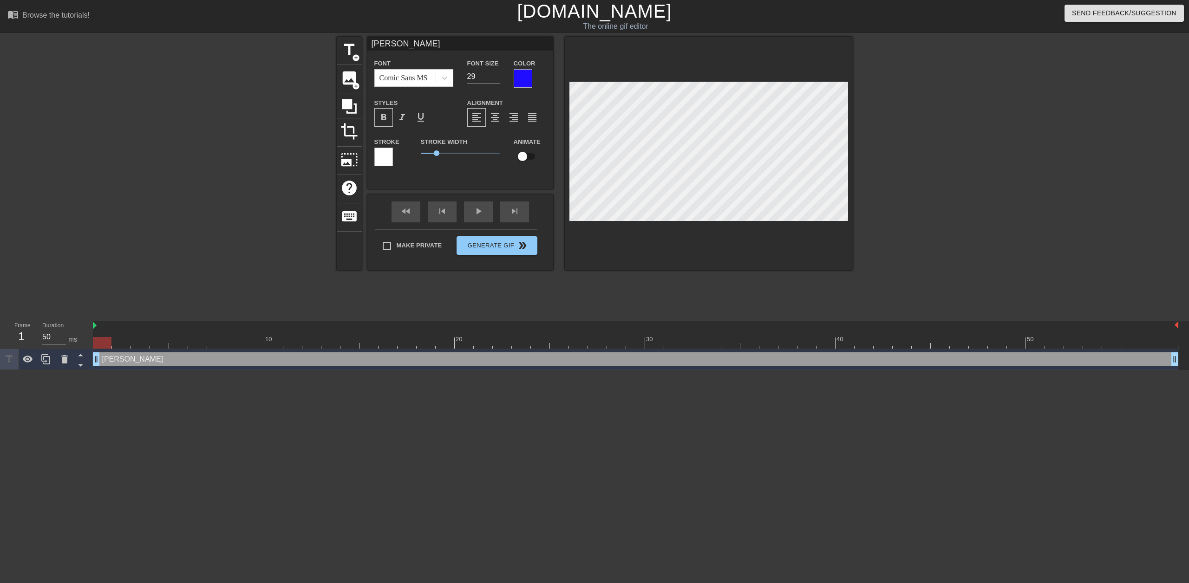
scroll to position [1, 1]
type input "[PERSON_NAME]"
type textarea "[PERSON_NAME]"
type input "[PERSON_NAME]"
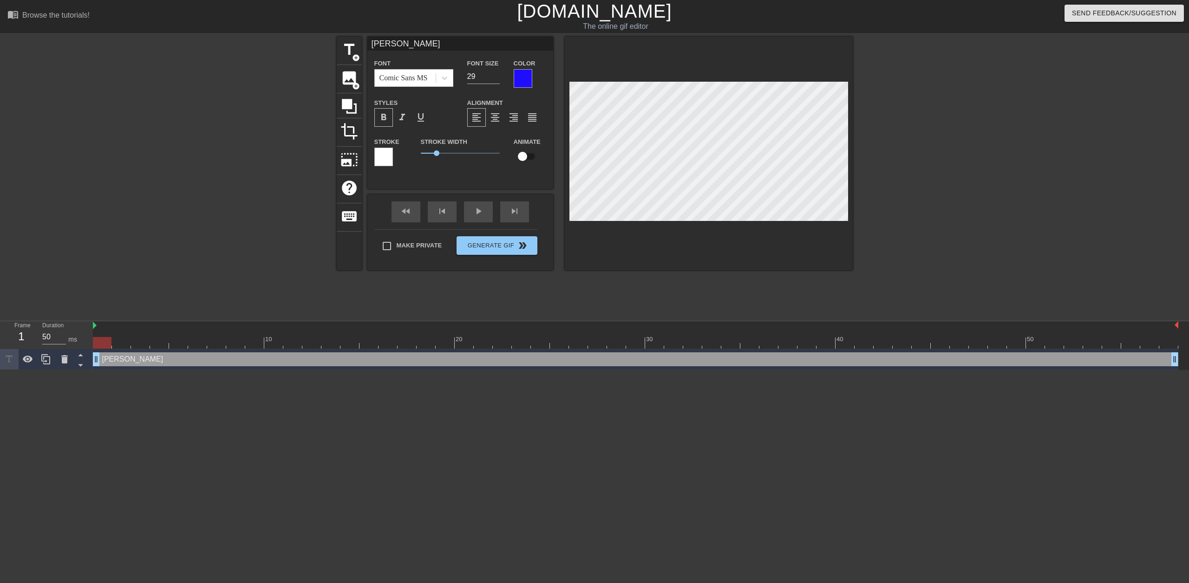
type textarea "[PERSON_NAME]"
type input "[PERSON_NAME]"
type textarea "[PERSON_NAME]"
type input "[PERSON_NAME]"
type textarea "[PERSON_NAME]"
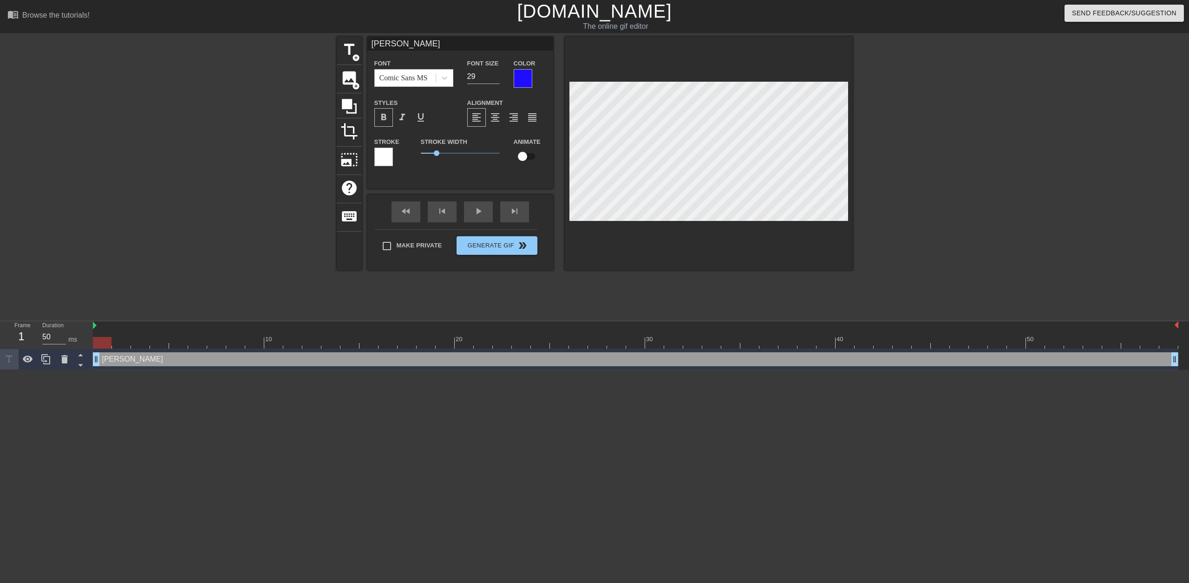
type input "[PERSON_NAME]"
type textarea "[PERSON_NAME]"
type input "[PERSON_NAME]"
type textarea "[PERSON_NAME]"
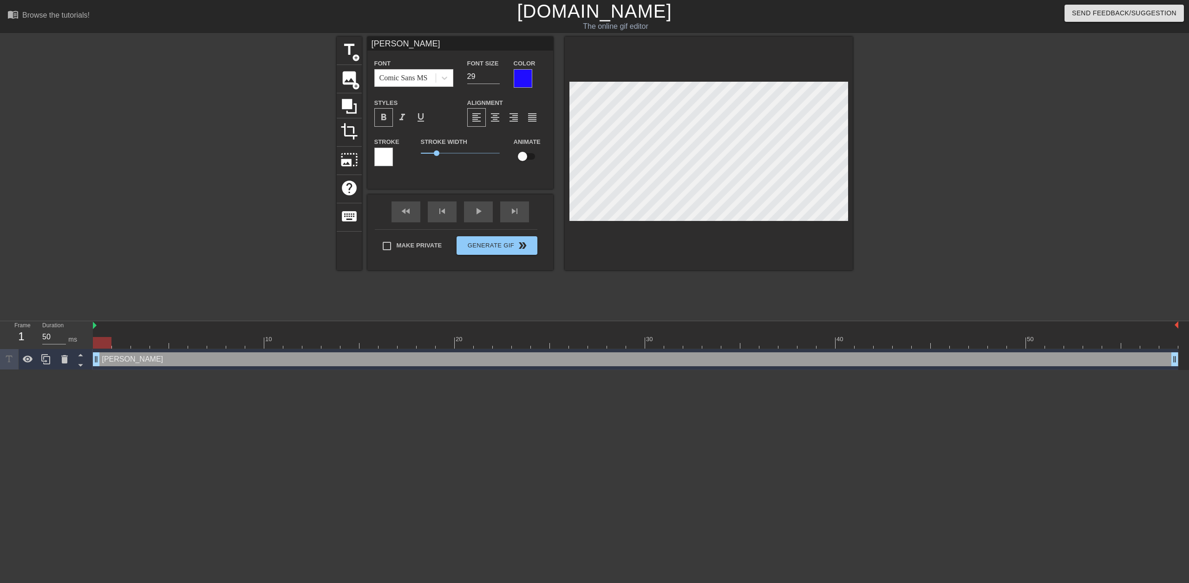
scroll to position [1, 1]
type input "[PERSON_NAME]"
type textarea "[PERSON_NAME]"
click at [353, 55] on span "add_circle" at bounding box center [356, 58] width 8 height 8
type input "New text 1"
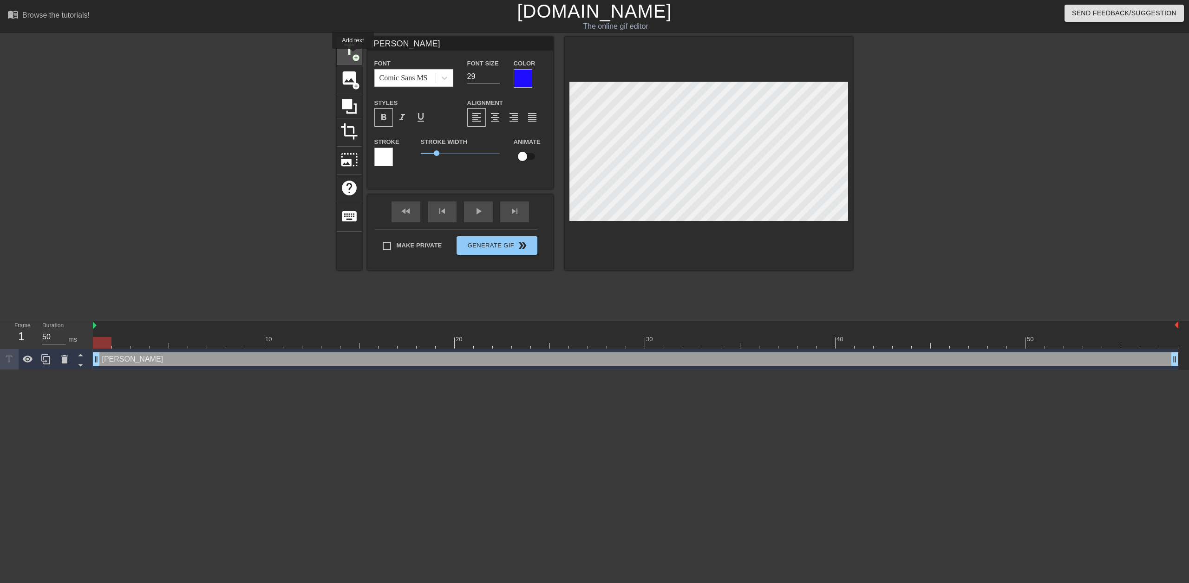
type input "40"
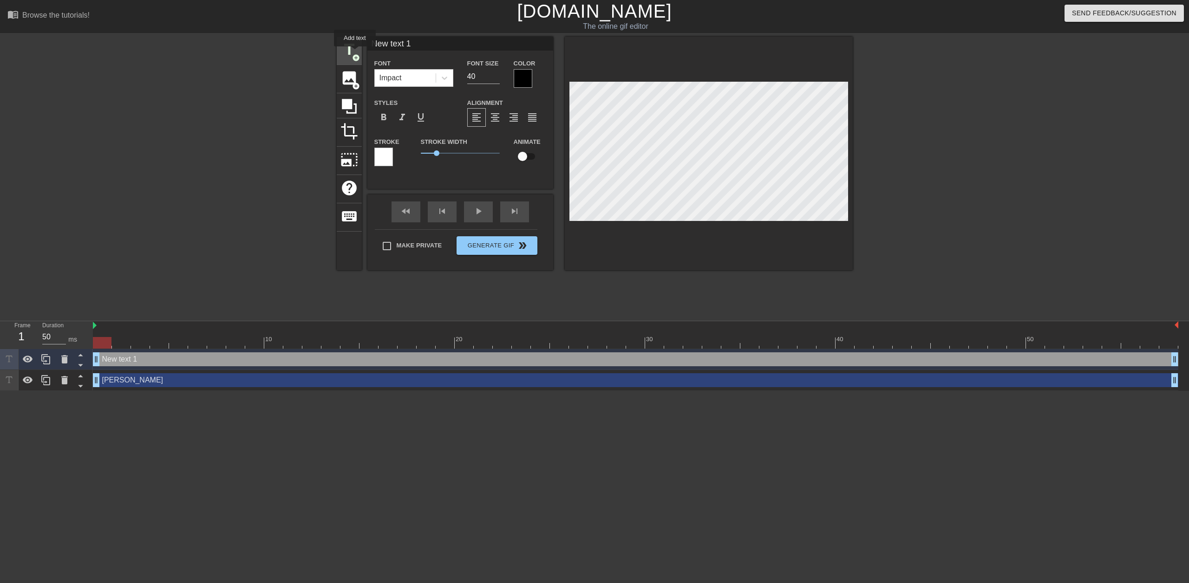
click at [355, 53] on span "title" at bounding box center [349, 50] width 18 height 18
type input "New text 2"
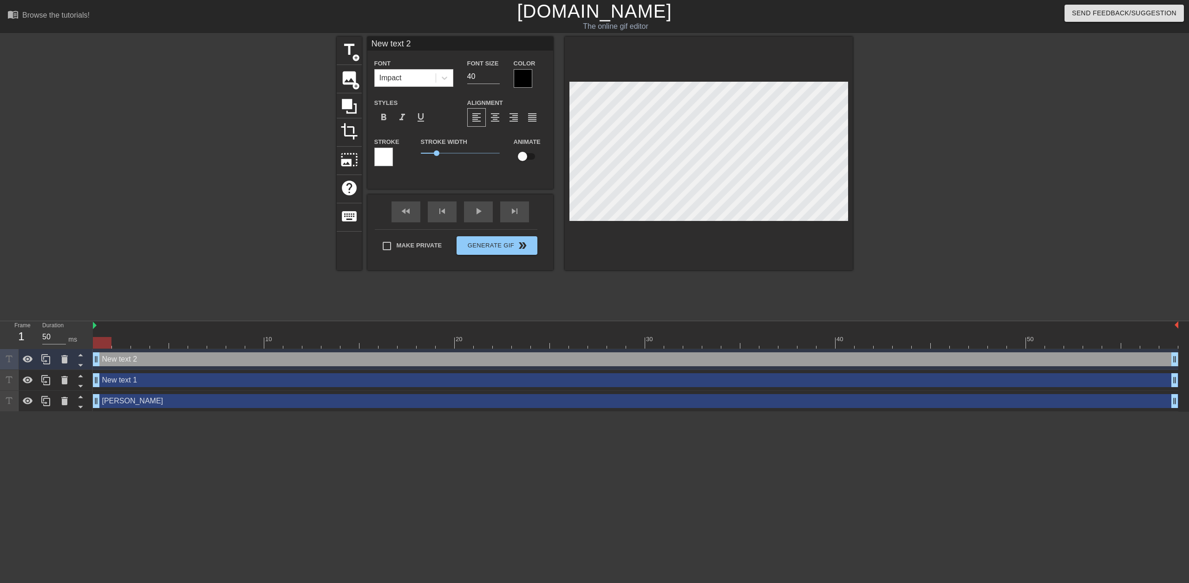
drag, startPoint x: 563, startPoint y: 108, endPoint x: 406, endPoint y: 131, distance: 158.3
click at [406, 131] on div "Font Impact Font Size 40 Color Styles format_bold format_italic format_underlin…" at bounding box center [460, 116] width 172 height 117
click at [65, 365] on icon at bounding box center [64, 359] width 11 height 11
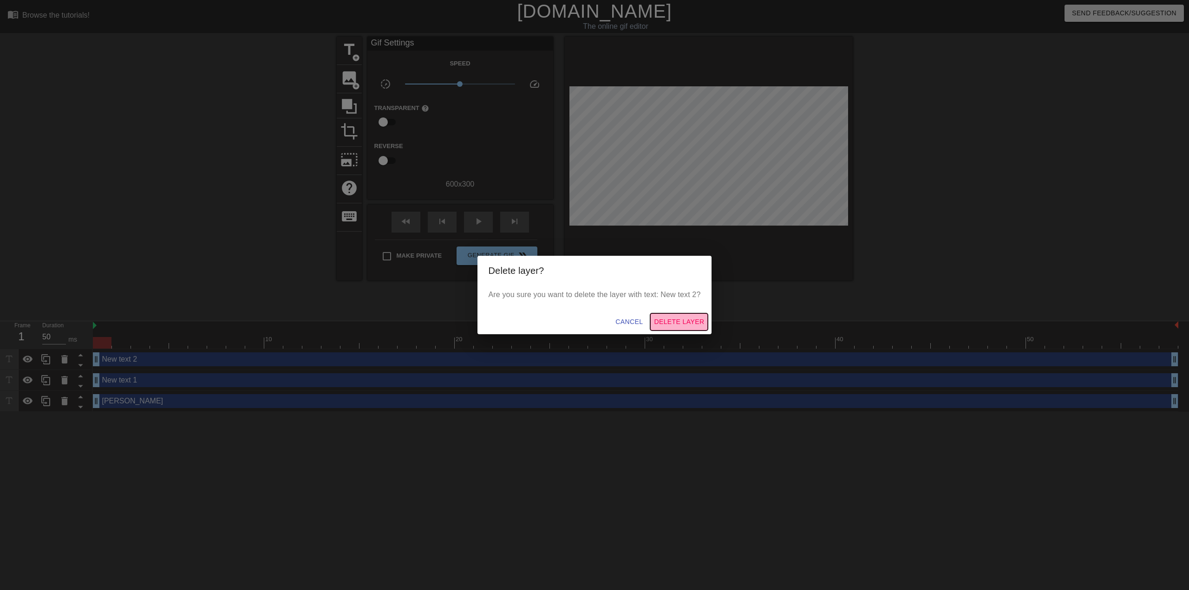
click at [668, 317] on span "Delete Layer" at bounding box center [679, 322] width 50 height 12
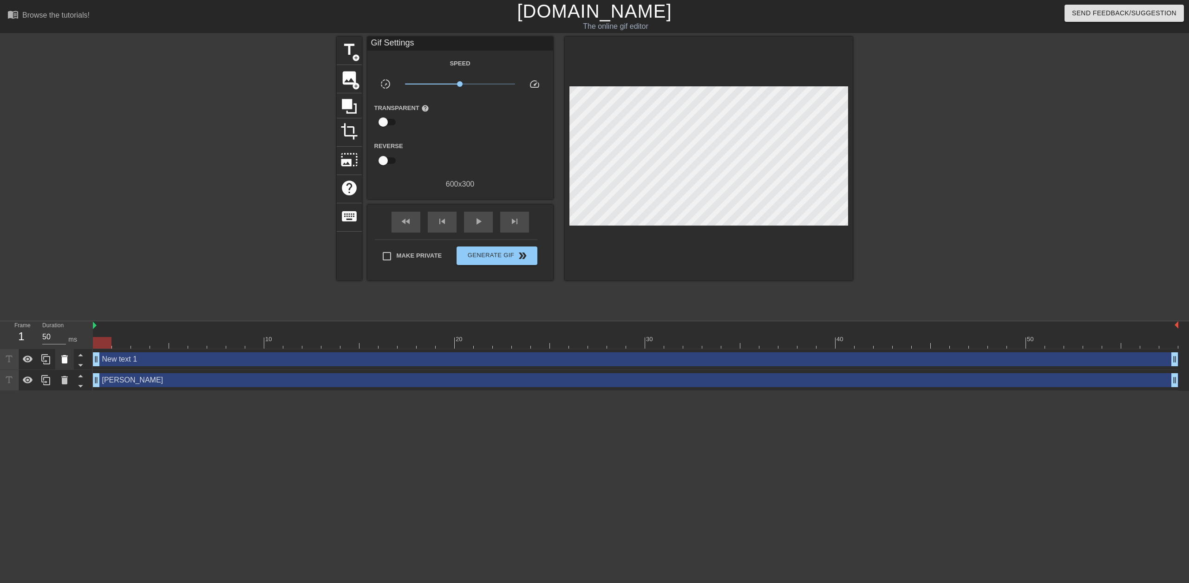
click at [66, 362] on icon at bounding box center [64, 359] width 7 height 8
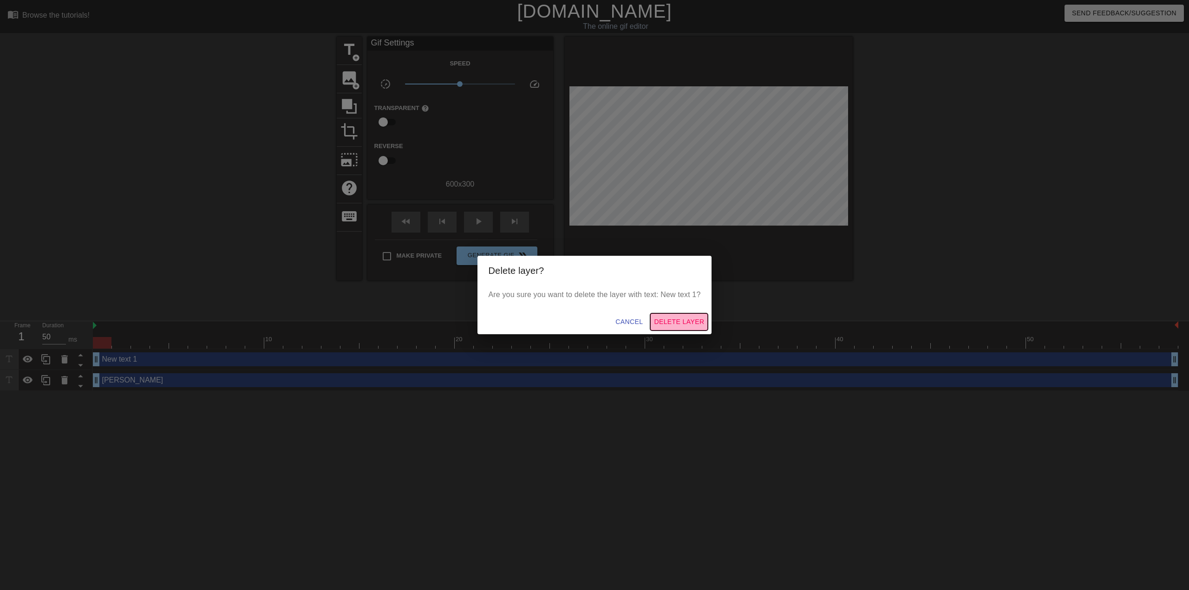
click at [685, 320] on span "Delete Layer" at bounding box center [679, 322] width 50 height 12
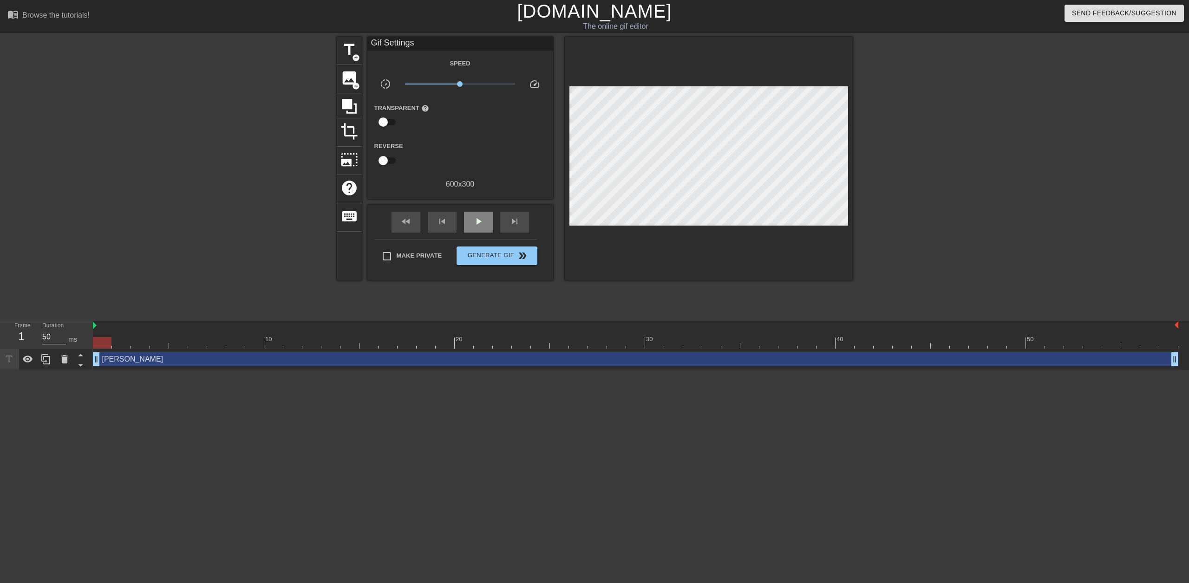
click at [473, 229] on div "play_arrow" at bounding box center [478, 222] width 29 height 21
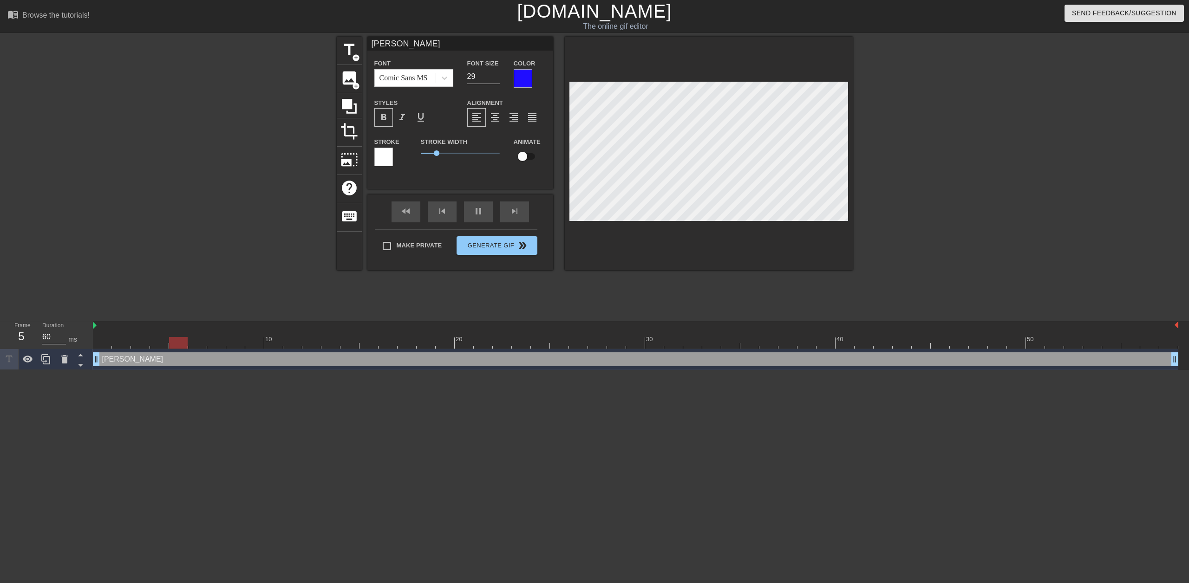
click at [521, 76] on div at bounding box center [523, 78] width 19 height 19
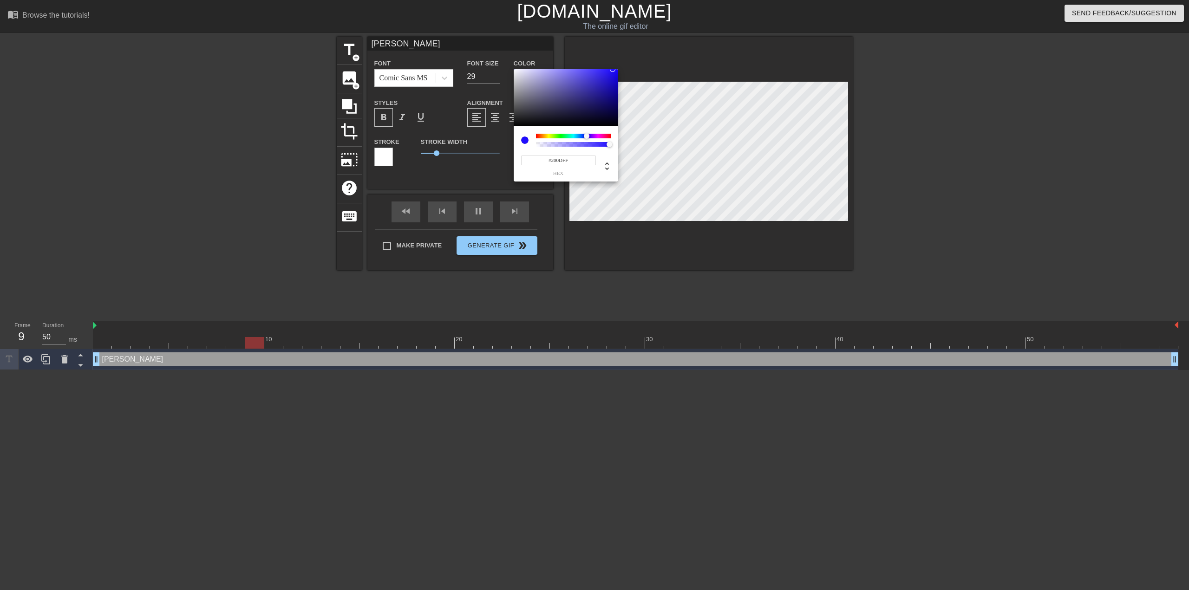
type input "60"
type input "#BDBBCF"
type input "50"
type input "#F4F4F8"
type input "60"
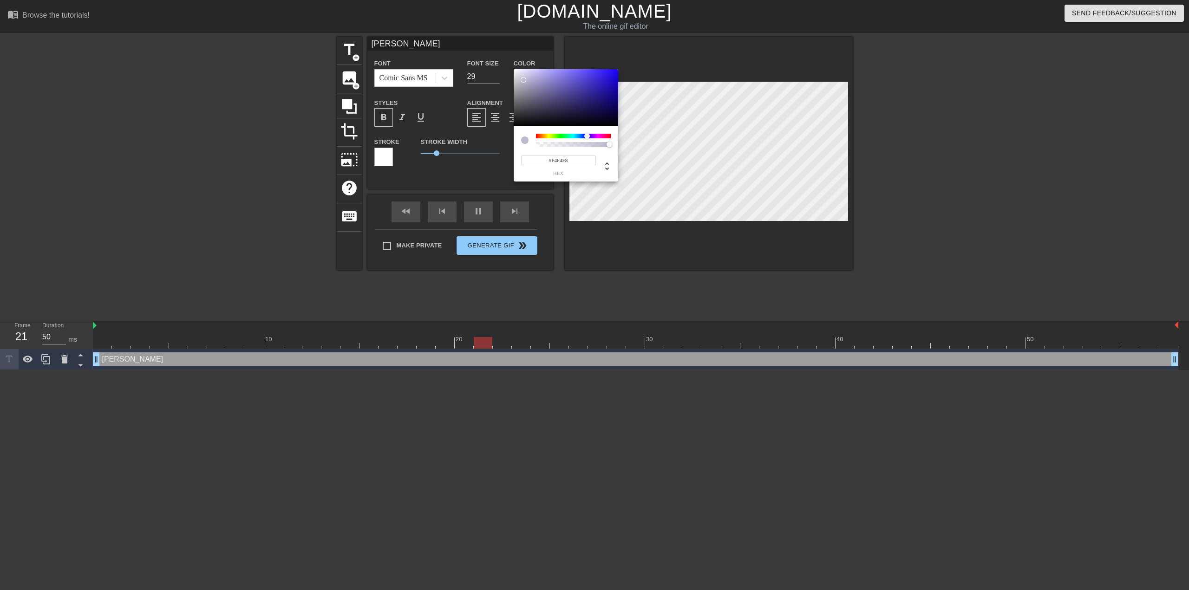
type input "#FFFFFF"
drag, startPoint x: 556, startPoint y: 108, endPoint x: 512, endPoint y: 65, distance: 61.1
click at [512, 65] on div "#FFFFFF hex" at bounding box center [594, 295] width 1189 height 590
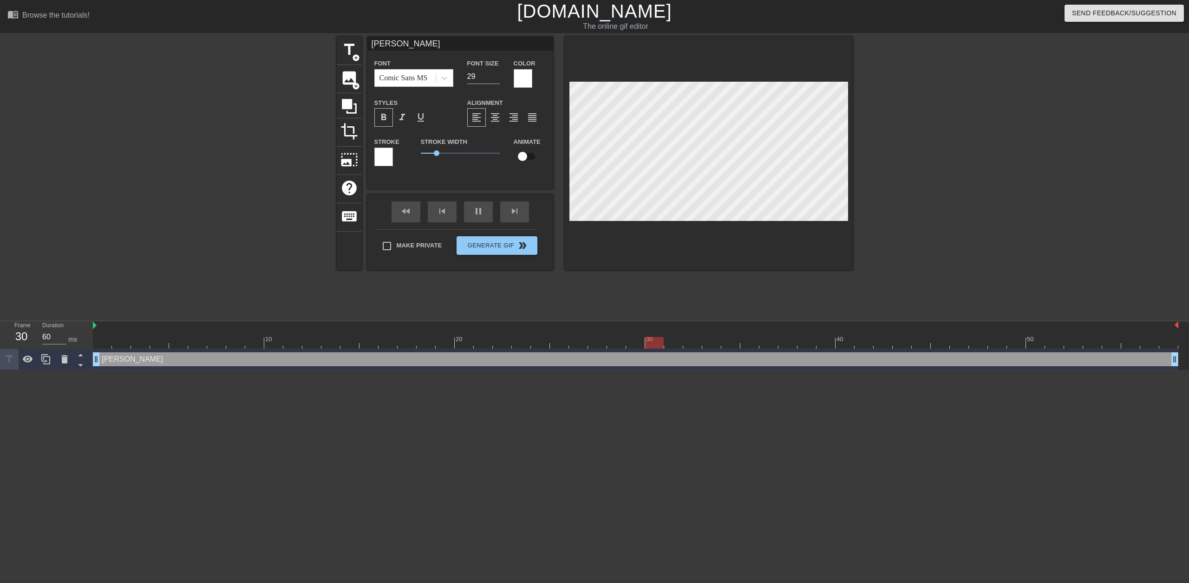
click at [242, 129] on div at bounding box center [255, 176] width 139 height 279
click at [932, 187] on div at bounding box center [933, 176] width 139 height 279
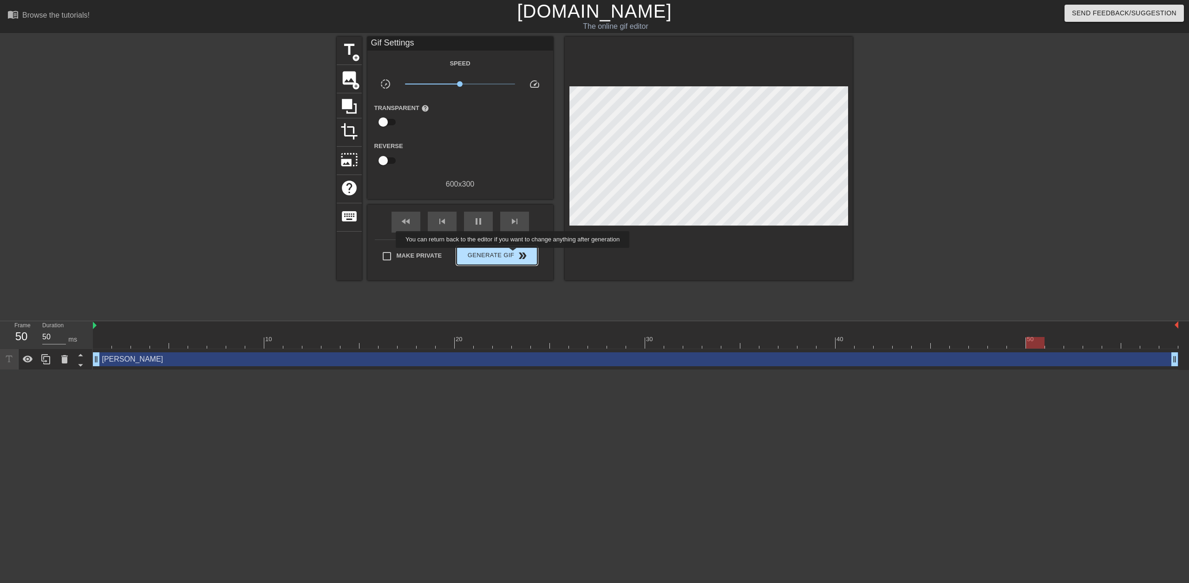
type input "40"
click at [514, 255] on span "Generate Gif double_arrow" at bounding box center [496, 255] width 73 height 11
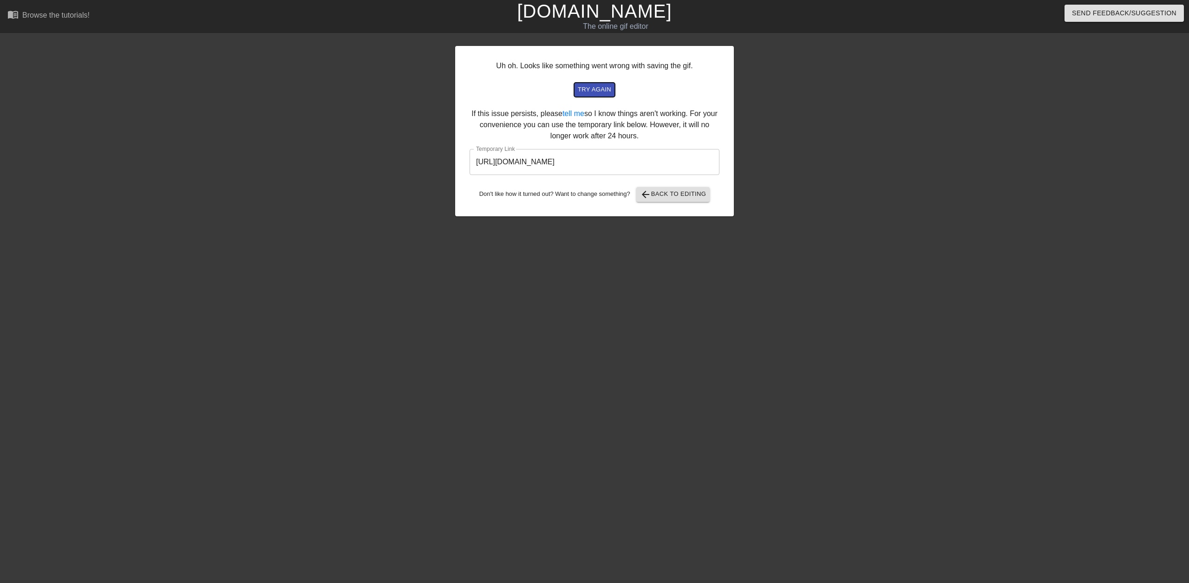
click at [595, 92] on span "try again" at bounding box center [594, 90] width 33 height 11
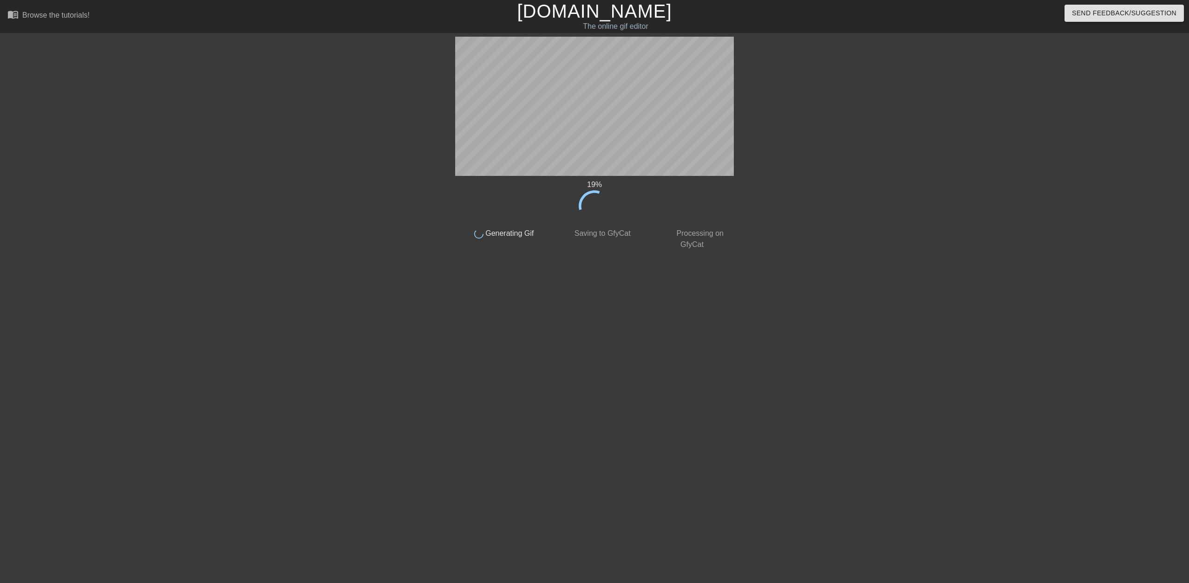
drag, startPoint x: 595, startPoint y: 92, endPoint x: 372, endPoint y: 101, distance: 223.6
click at [372, 101] on div at bounding box center [374, 176] width 139 height 279
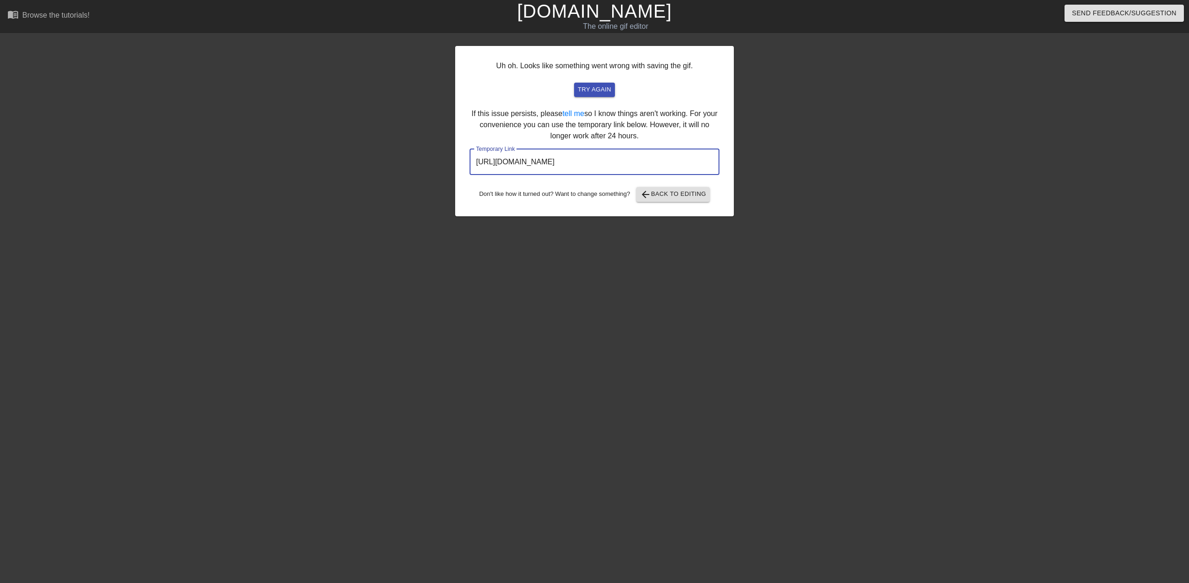
drag, startPoint x: 682, startPoint y: 157, endPoint x: 469, endPoint y: 145, distance: 213.1
click at [469, 145] on div "Uh oh. Looks like something went wrong with saving the gif. try again If this i…" at bounding box center [594, 131] width 279 height 170
